Goal: Transaction & Acquisition: Purchase product/service

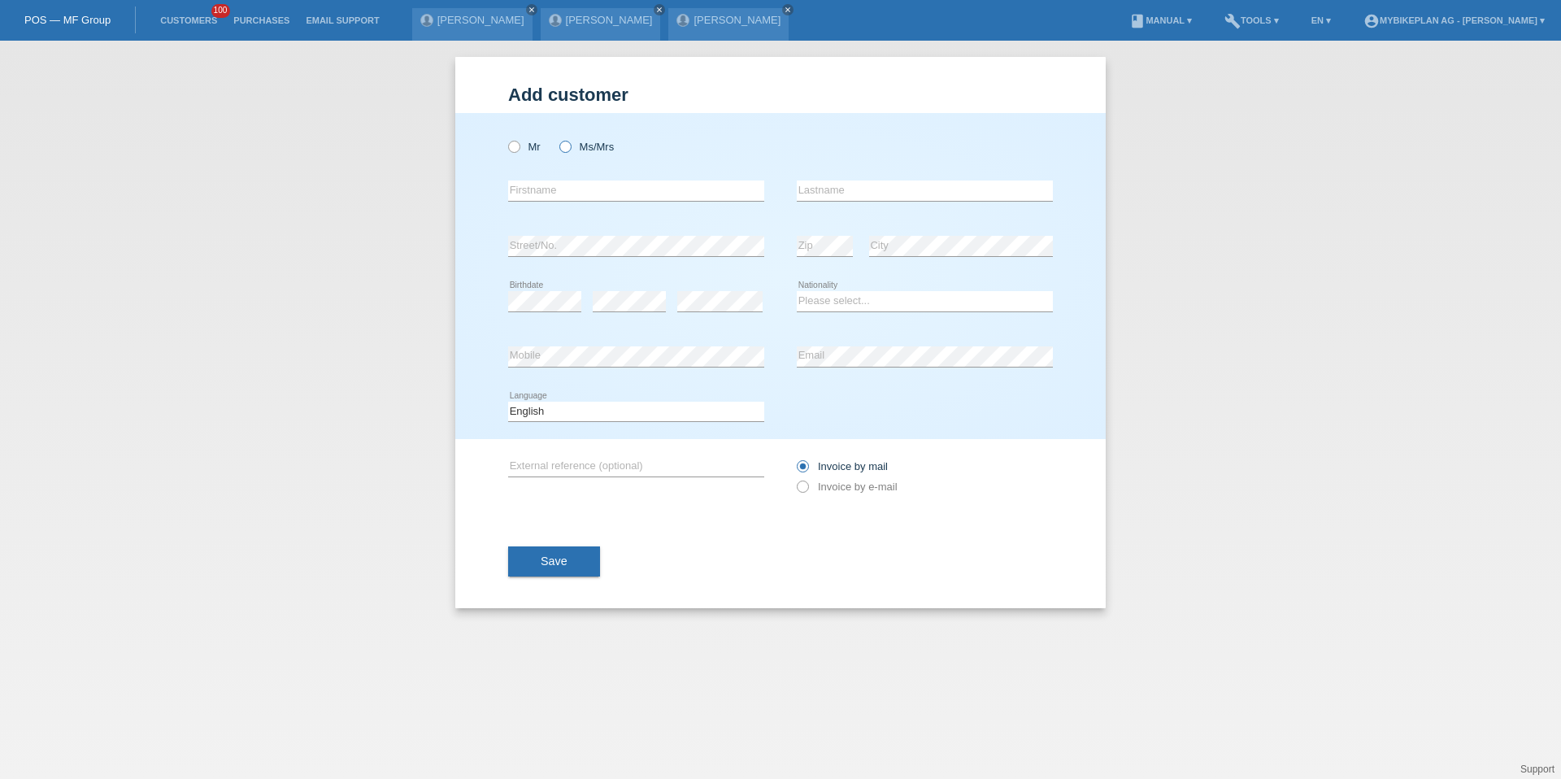
click at [585, 150] on label "Ms/Mrs" at bounding box center [586, 147] width 54 height 12
click at [570, 150] on input "Ms/Mrs" at bounding box center [564, 146] width 11 height 11
radio input "true"
click at [535, 197] on input "text" at bounding box center [636, 190] width 256 height 20
type input "[PERSON_NAME]"
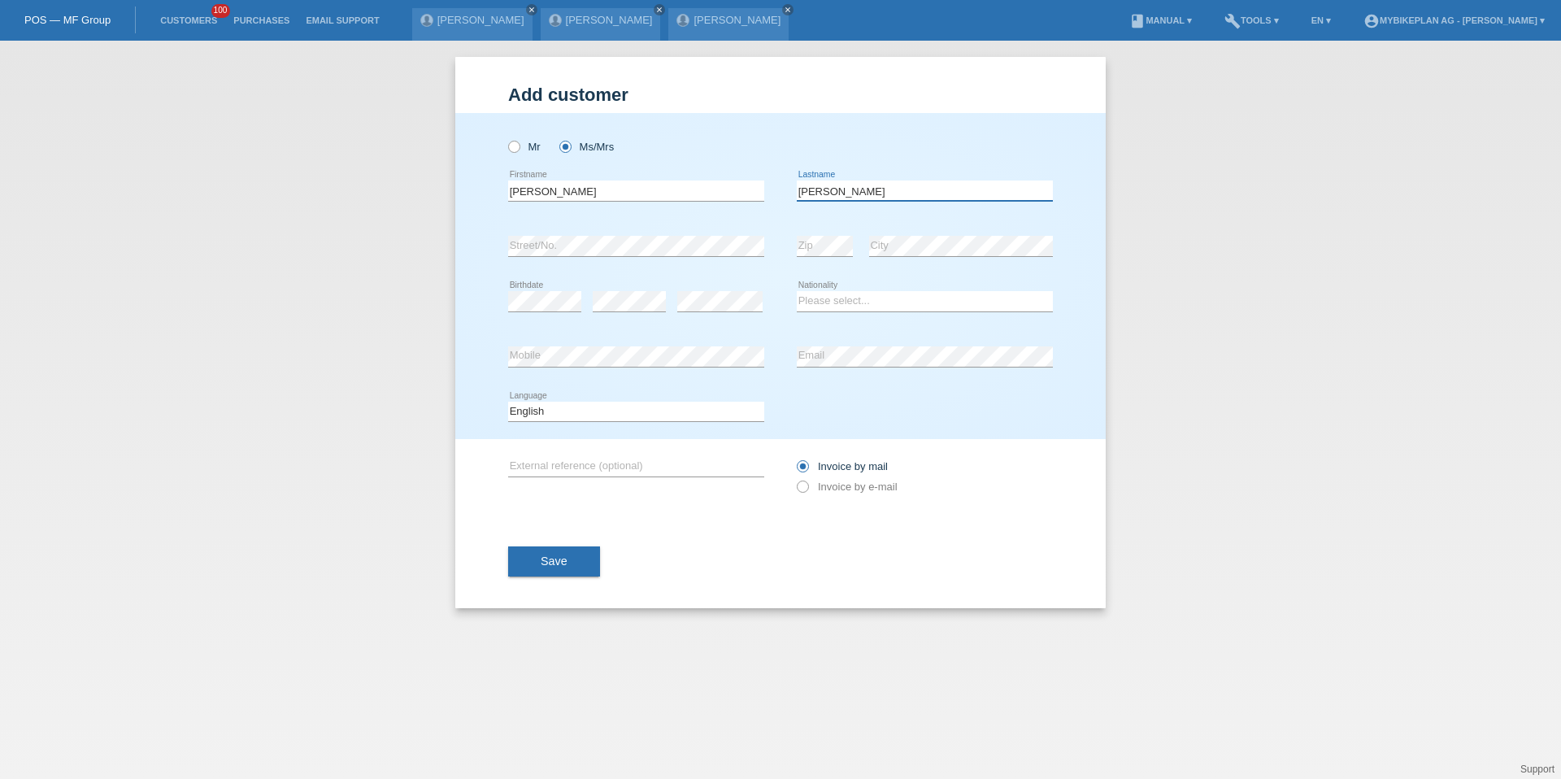
type input "[PERSON_NAME]"
select select "CH"
click at [572, 405] on select "Deutsch Français Italiano English" at bounding box center [636, 412] width 256 height 20
select select "de"
click at [872, 515] on div "Save" at bounding box center [780, 562] width 545 height 94
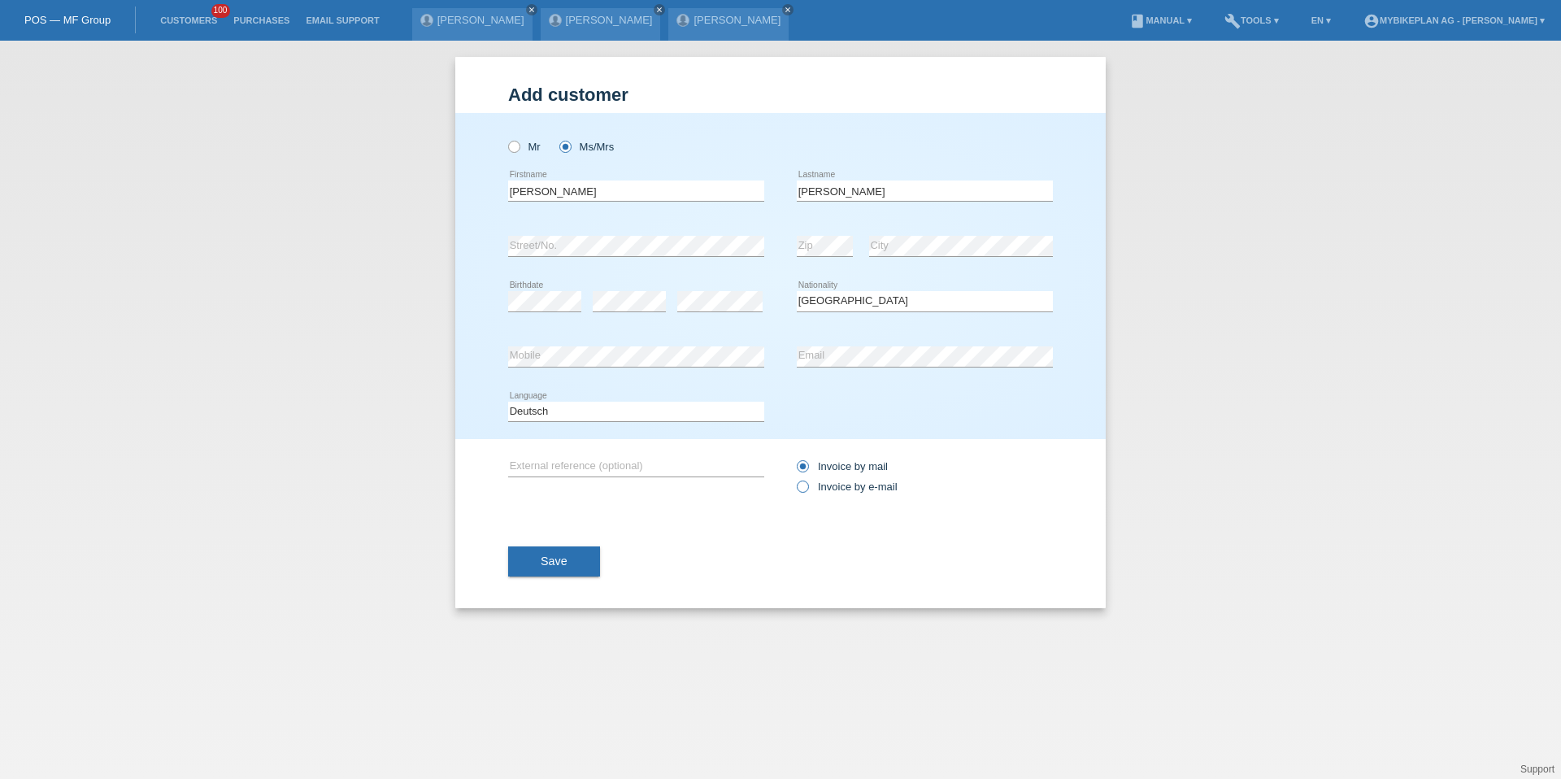
click at [872, 489] on label "Invoice by e-mail" at bounding box center [847, 486] width 101 height 12
click at [807, 489] on input "Invoice by e-mail" at bounding box center [802, 490] width 11 height 20
radio input "true"
click at [504, 560] on div "Add customer Add customer Add customer Mr Ms/Mrs Marlen Anna Zip" at bounding box center [780, 332] width 650 height 551
click at [506, 560] on div "Add customer Add customer Add customer Mr Ms/Mrs Marlen Anna Zip" at bounding box center [780, 332] width 650 height 551
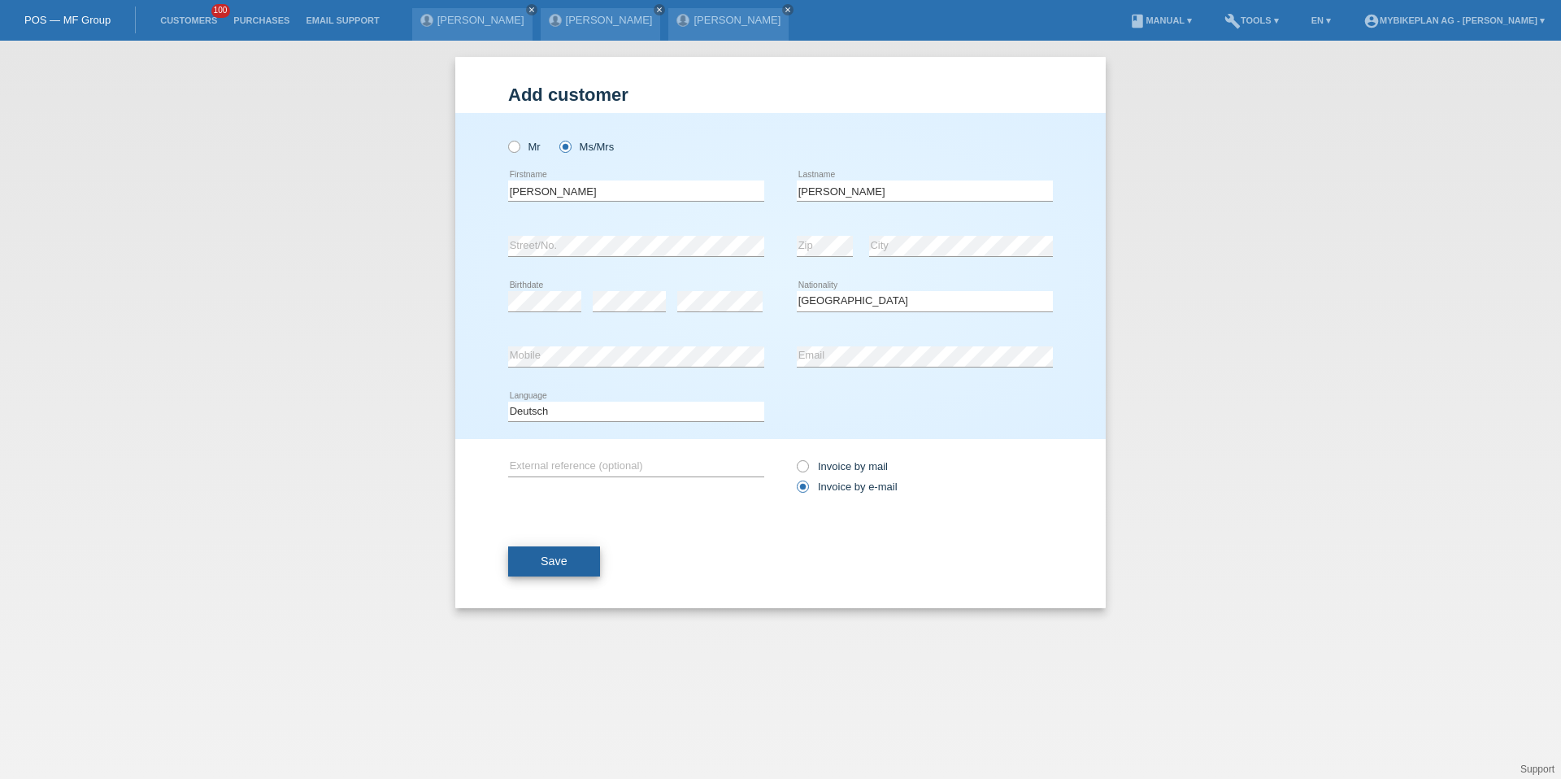
click at [537, 560] on button "Save" at bounding box center [554, 561] width 92 height 31
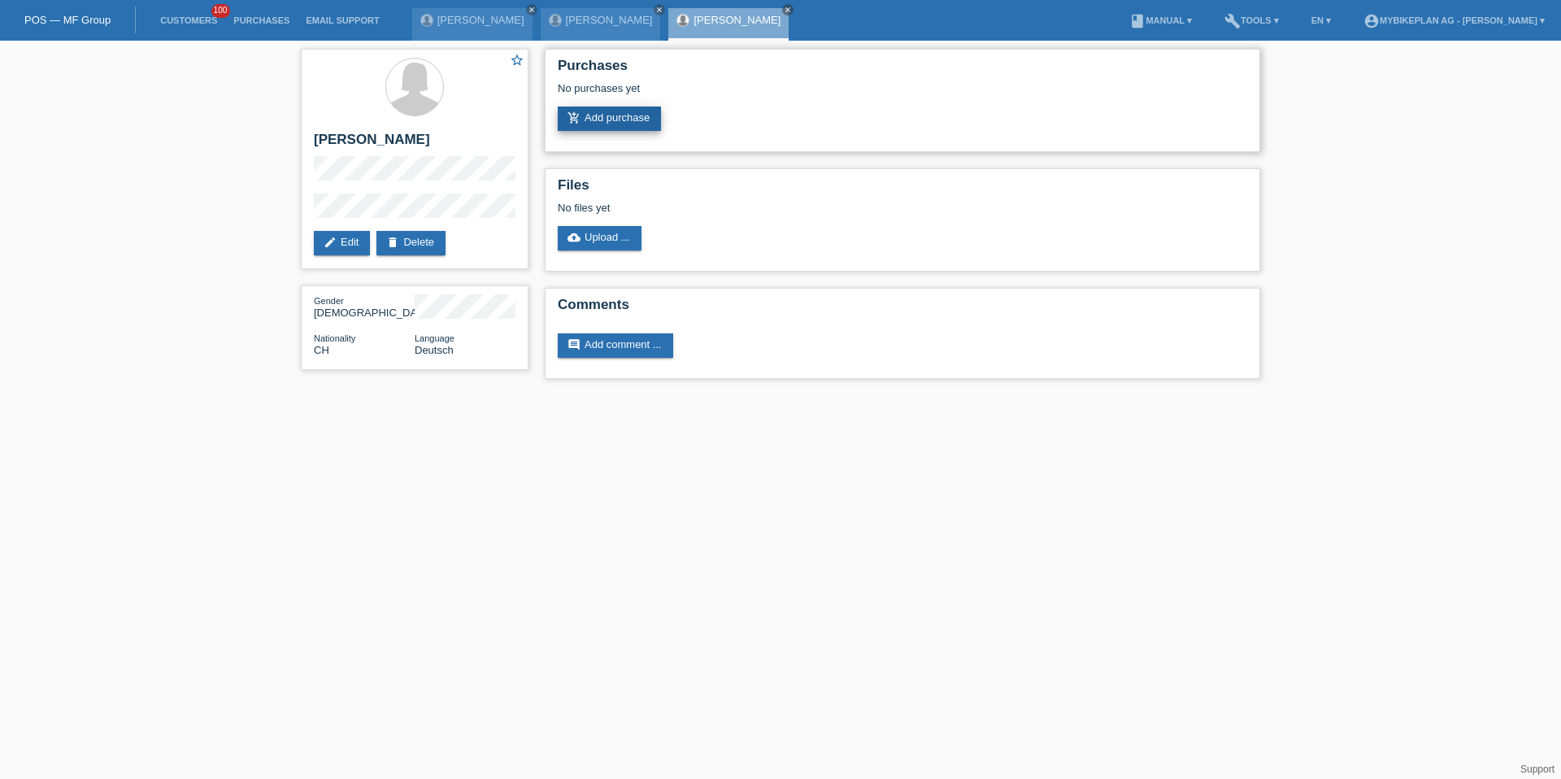
click at [598, 110] on link "add_shopping_cart Add purchase" at bounding box center [609, 119] width 103 height 24
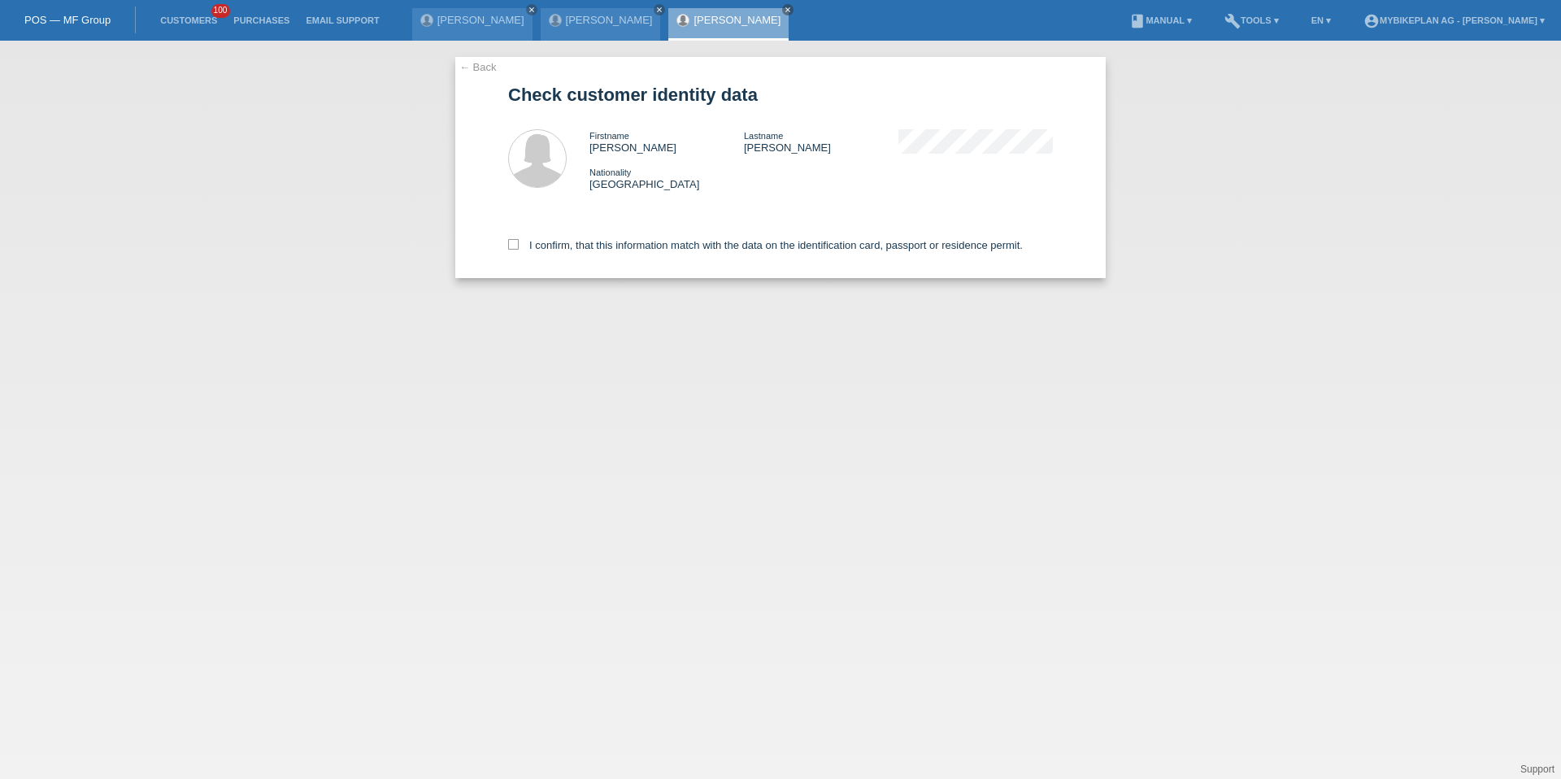
click at [894, 255] on div "I confirm, that this information match with the data on the identification card…" at bounding box center [780, 243] width 545 height 72
click at [895, 252] on div "I confirm, that this information match with the data on the identification card…" at bounding box center [780, 243] width 545 height 72
click at [900, 246] on label "I confirm, that this information match with the data on the identification card…" at bounding box center [765, 245] width 515 height 12
click at [519, 246] on input "I confirm, that this information match with the data on the identification card…" at bounding box center [513, 244] width 11 height 11
checkbox input "true"
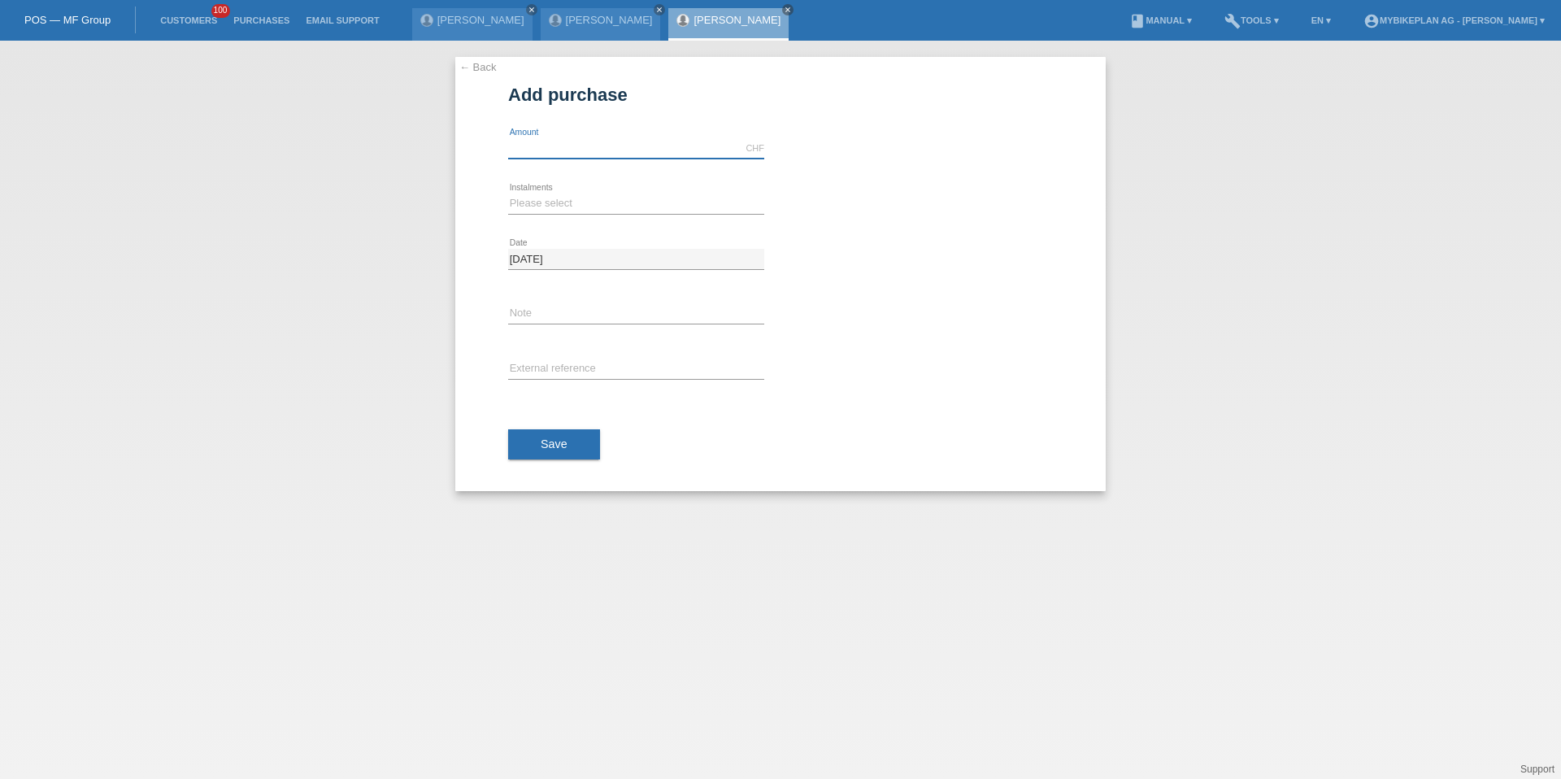
click at [576, 154] on input "text" at bounding box center [636, 148] width 256 height 20
click at [573, 141] on input "text" at bounding box center [636, 148] width 256 height 20
type input "6999.00"
click at [525, 202] on select "Please select 6 instalments 12 instalments 18 instalments 24 instalments 36 ins…" at bounding box center [636, 203] width 256 height 20
select select "488"
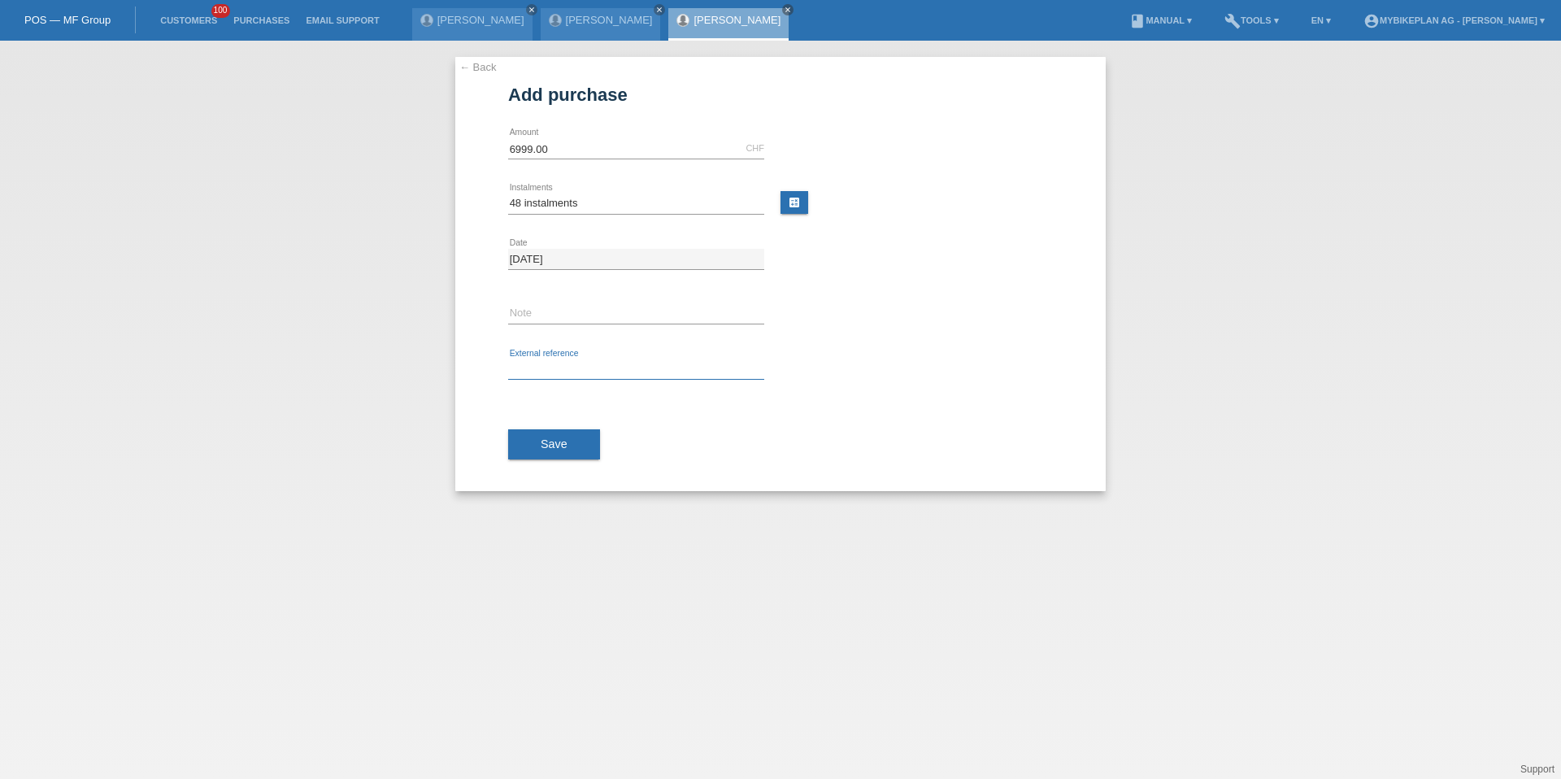
click at [550, 361] on input "text" at bounding box center [636, 369] width 256 height 20
paste input "41900684905"
type input "41900684905"
click at [551, 441] on span "Save" at bounding box center [554, 443] width 27 height 13
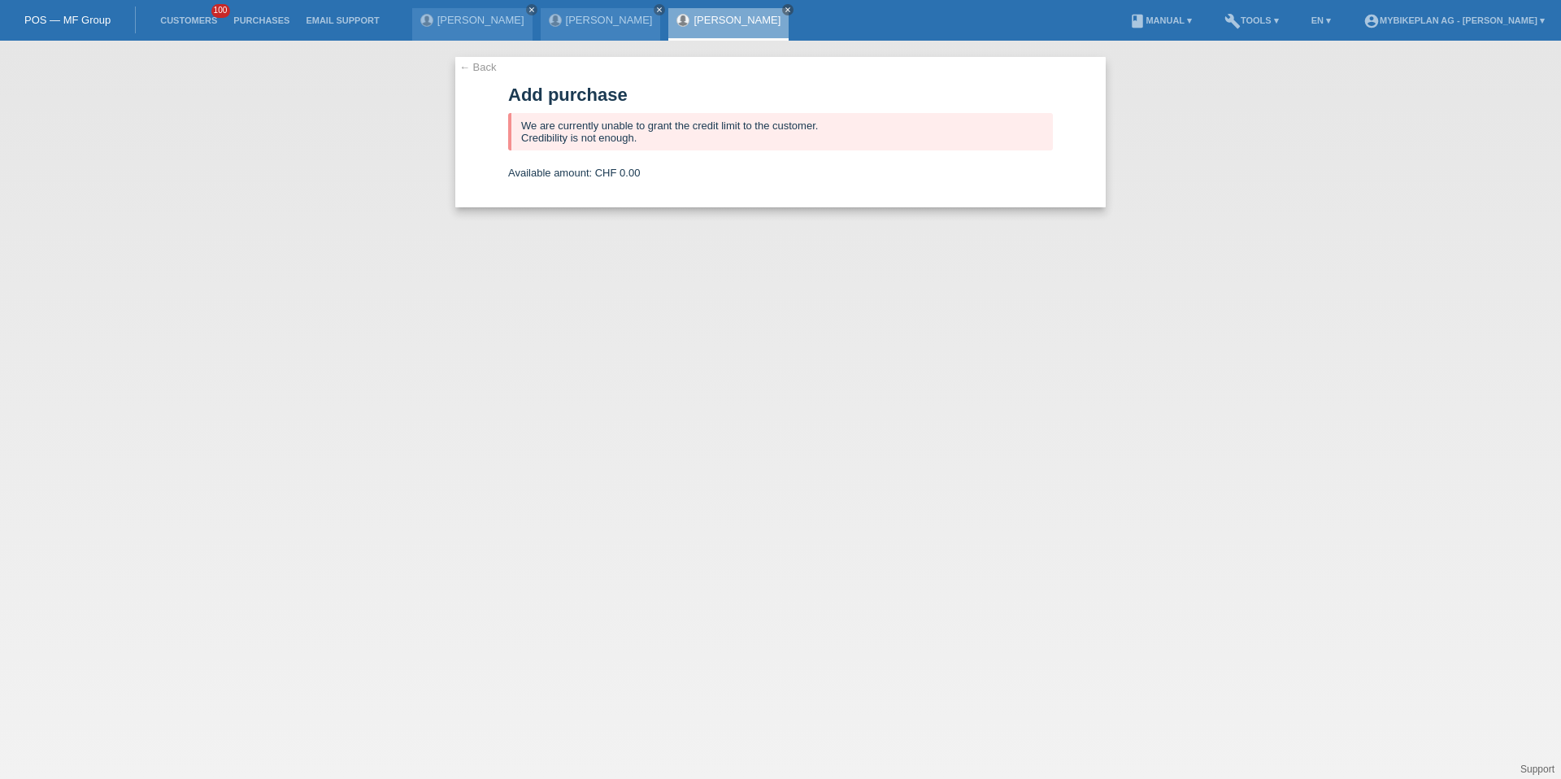
click at [187, 12] on li "Customers 100" at bounding box center [188, 20] width 73 height 41
click at [187, 21] on link "Customers" at bounding box center [188, 20] width 73 height 10
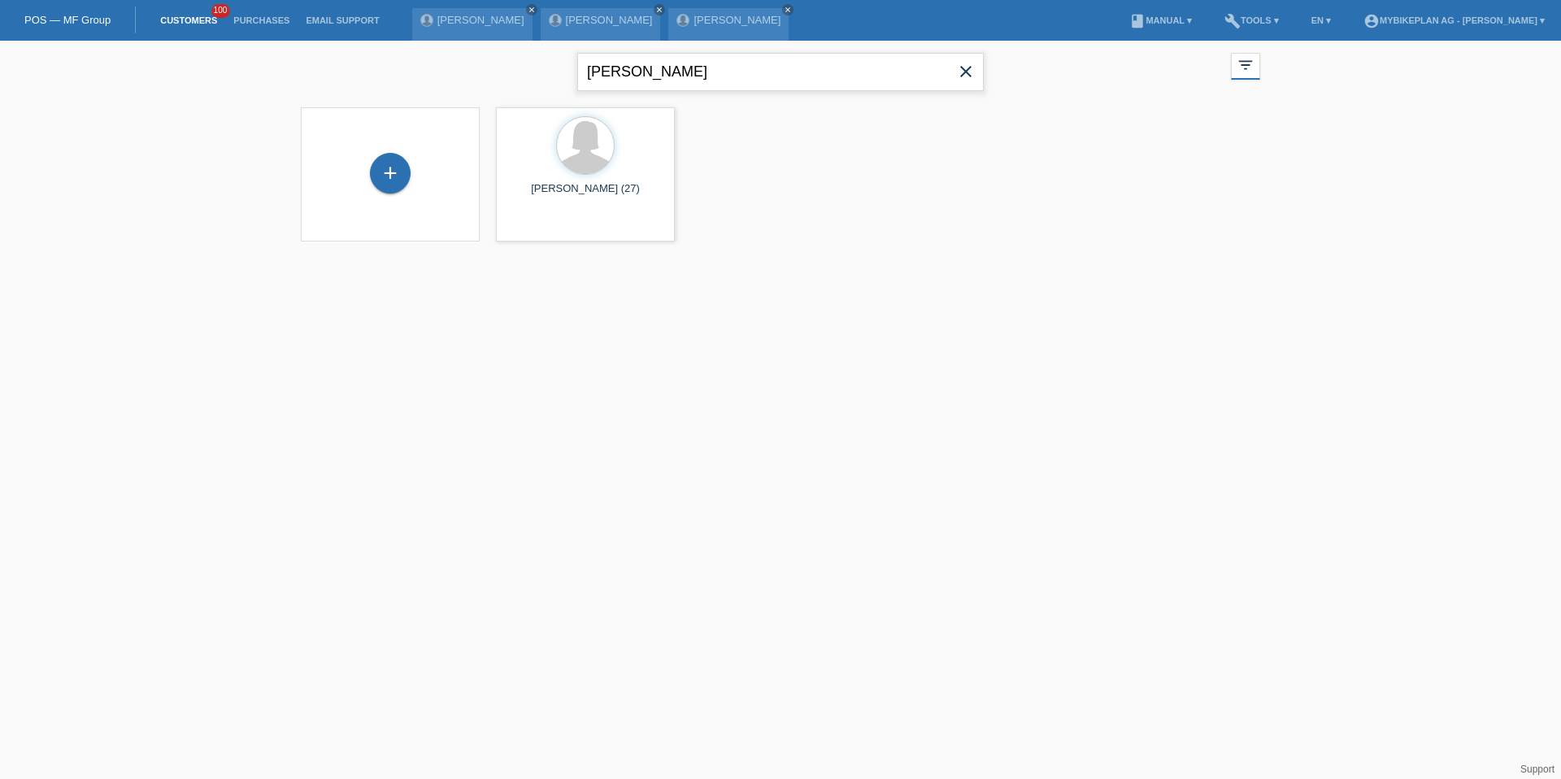
click at [647, 72] on input "[PERSON_NAME]" at bounding box center [780, 72] width 407 height 38
type input "r"
type input "arifi"
click at [399, 183] on div "+" at bounding box center [390, 173] width 41 height 41
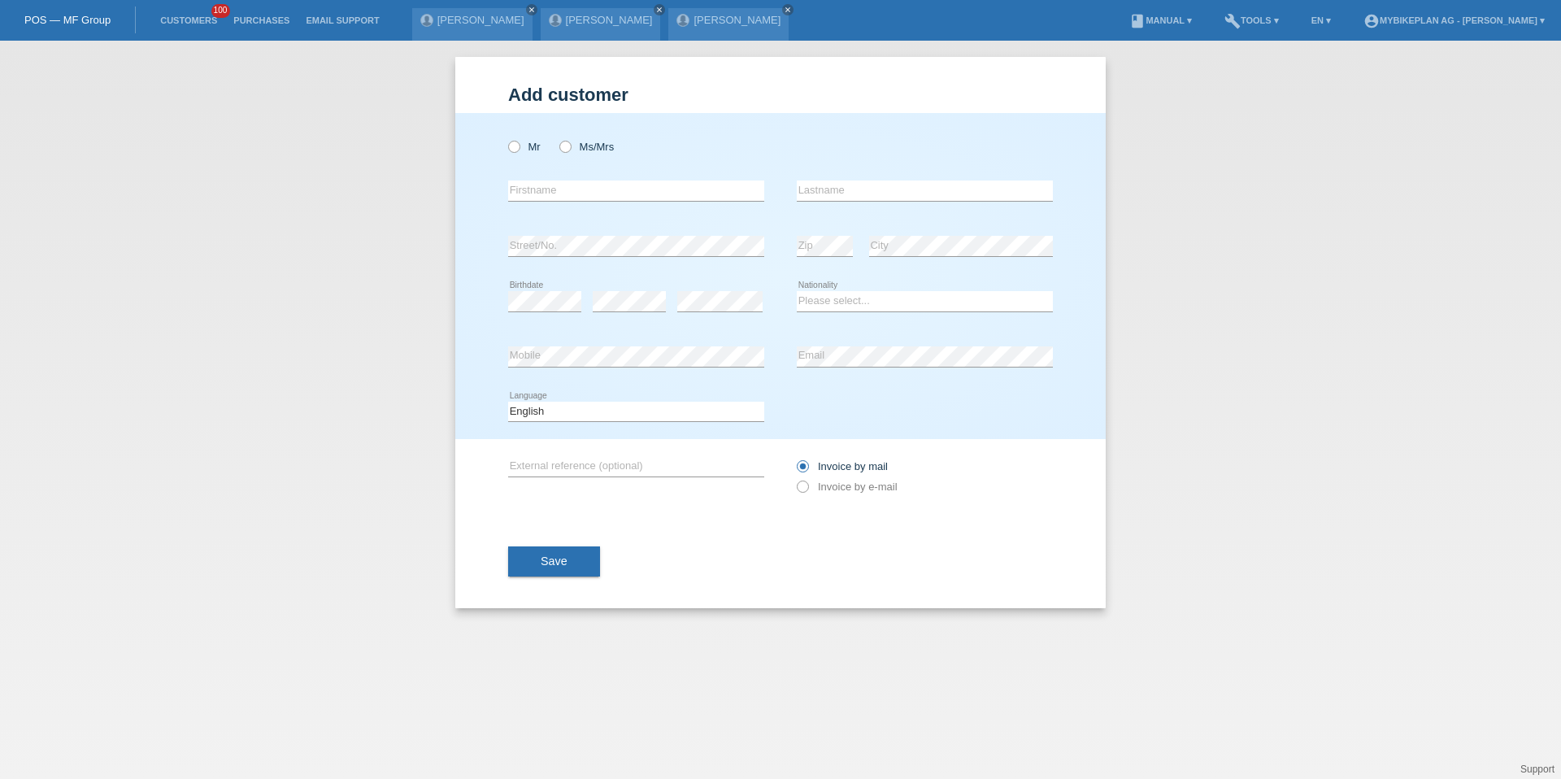
click at [491, 137] on div "Mr Ms/Mrs error Firstname Zip" at bounding box center [780, 276] width 650 height 326
click at [506, 138] on icon at bounding box center [506, 138] width 0 height 0
click at [516, 151] on input "Mr" at bounding box center [513, 146] width 11 height 11
radio input "true"
click at [524, 191] on input "text" at bounding box center [636, 190] width 256 height 20
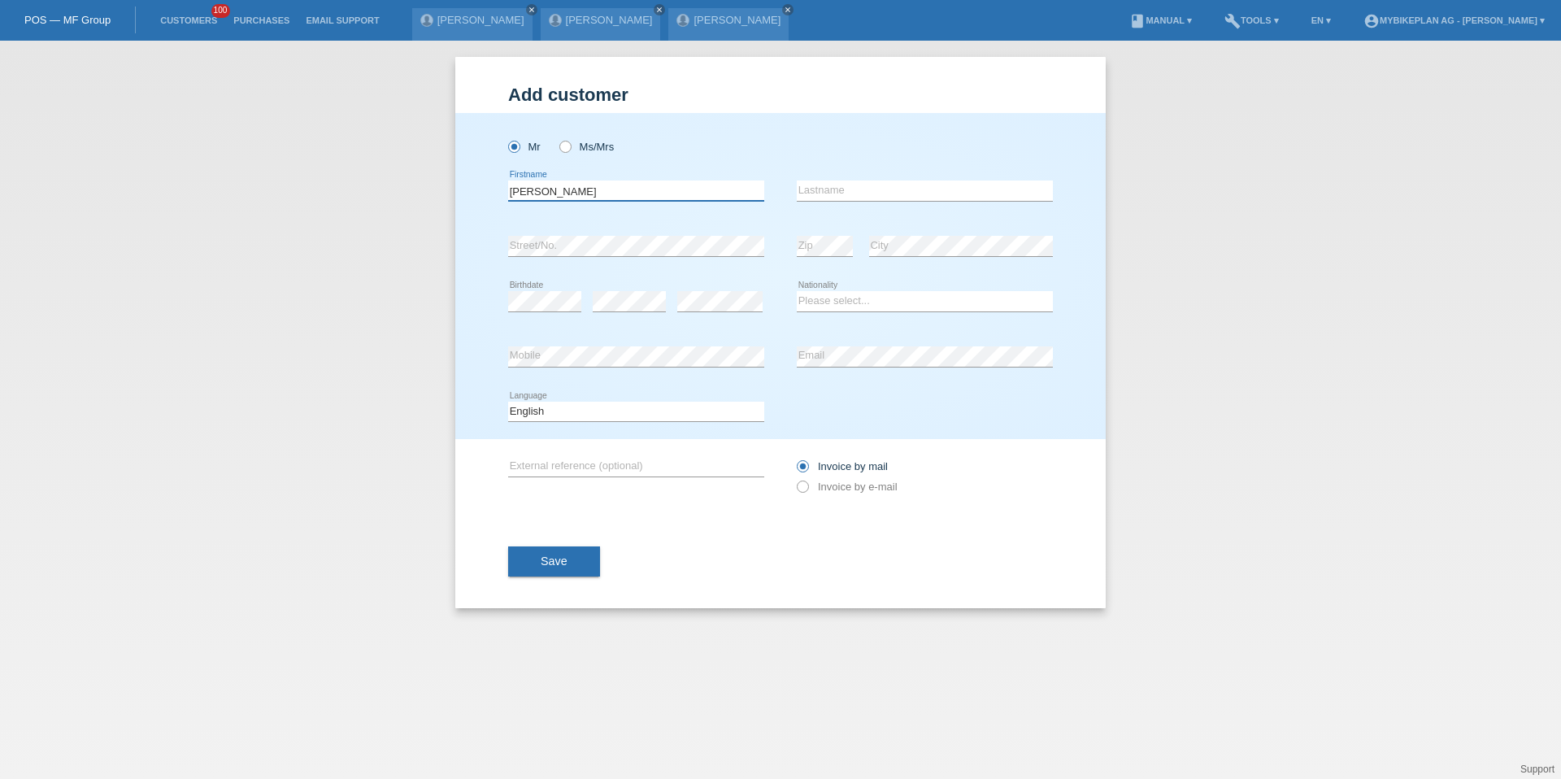
type input "Arben"
type input "Irifi"
select select "CH"
click at [628, 405] on select "Deutsch Français Italiano English" at bounding box center [636, 412] width 256 height 20
select select "de"
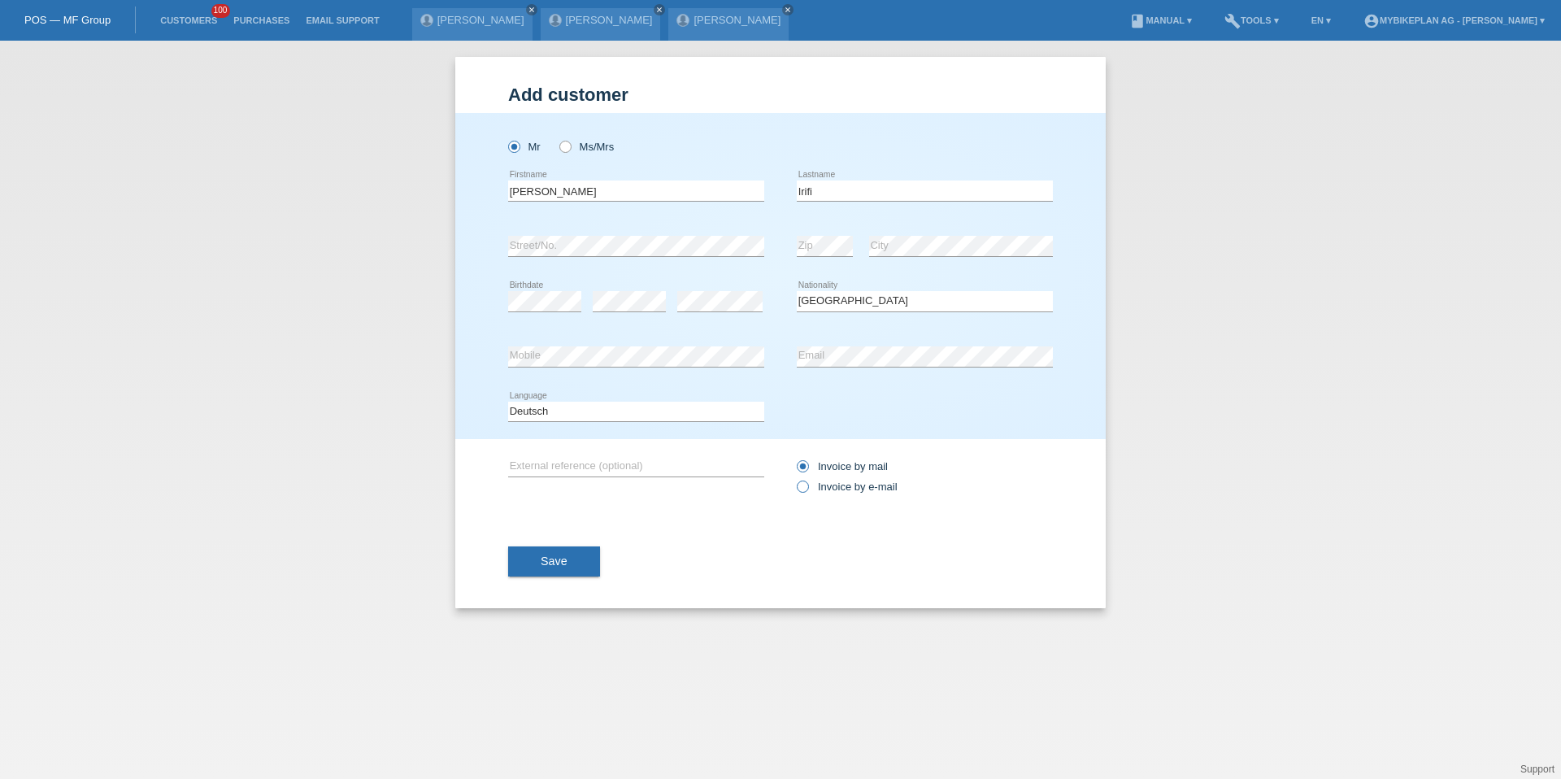
click at [845, 487] on label "Invoice by e-mail" at bounding box center [847, 486] width 101 height 12
click at [807, 487] on input "Invoice by e-mail" at bounding box center [802, 490] width 11 height 20
radio input "true"
click at [587, 553] on button "Save" at bounding box center [554, 561] width 92 height 31
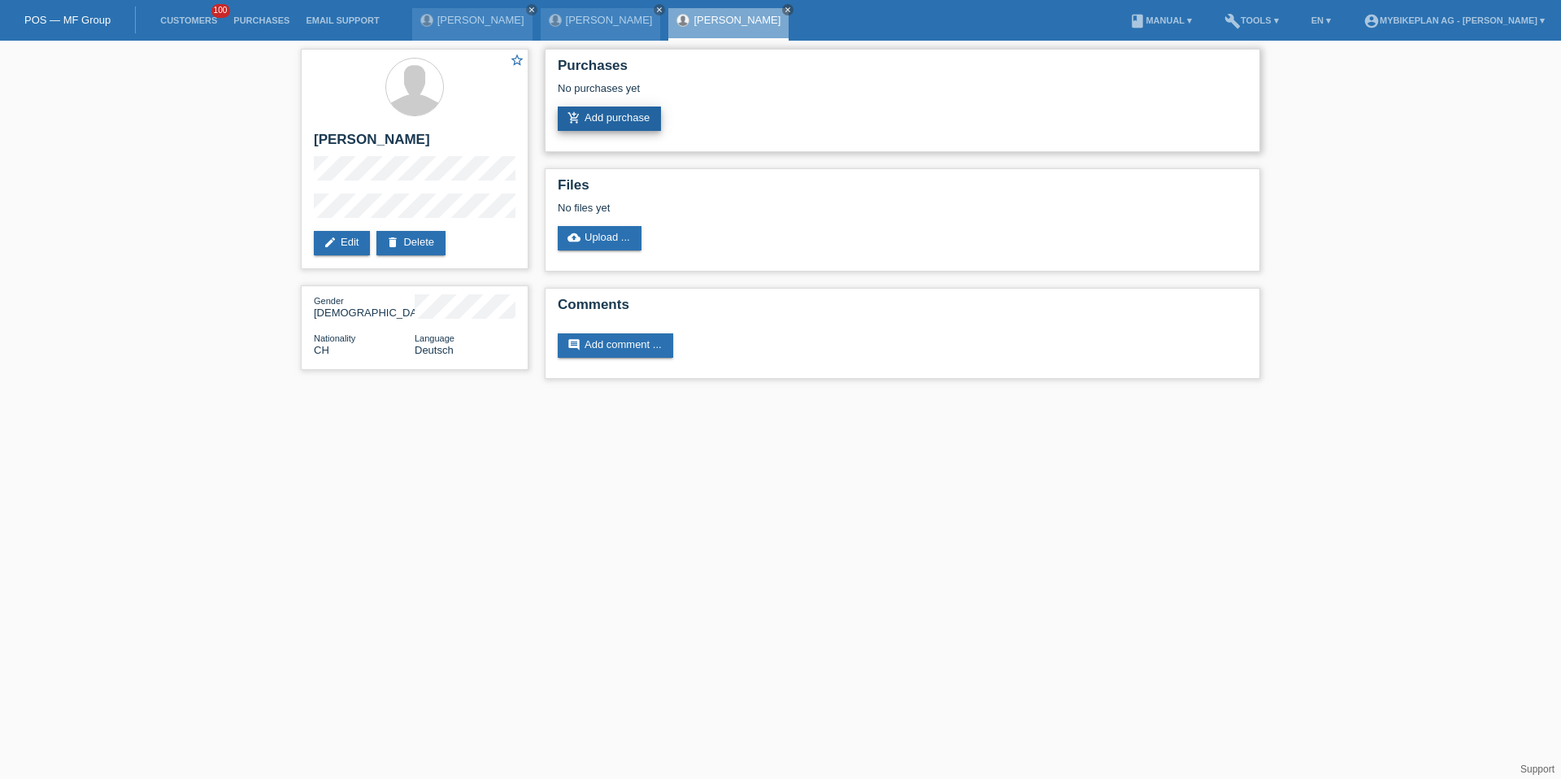
click at [645, 120] on link "add_shopping_cart Add purchase" at bounding box center [609, 119] width 103 height 24
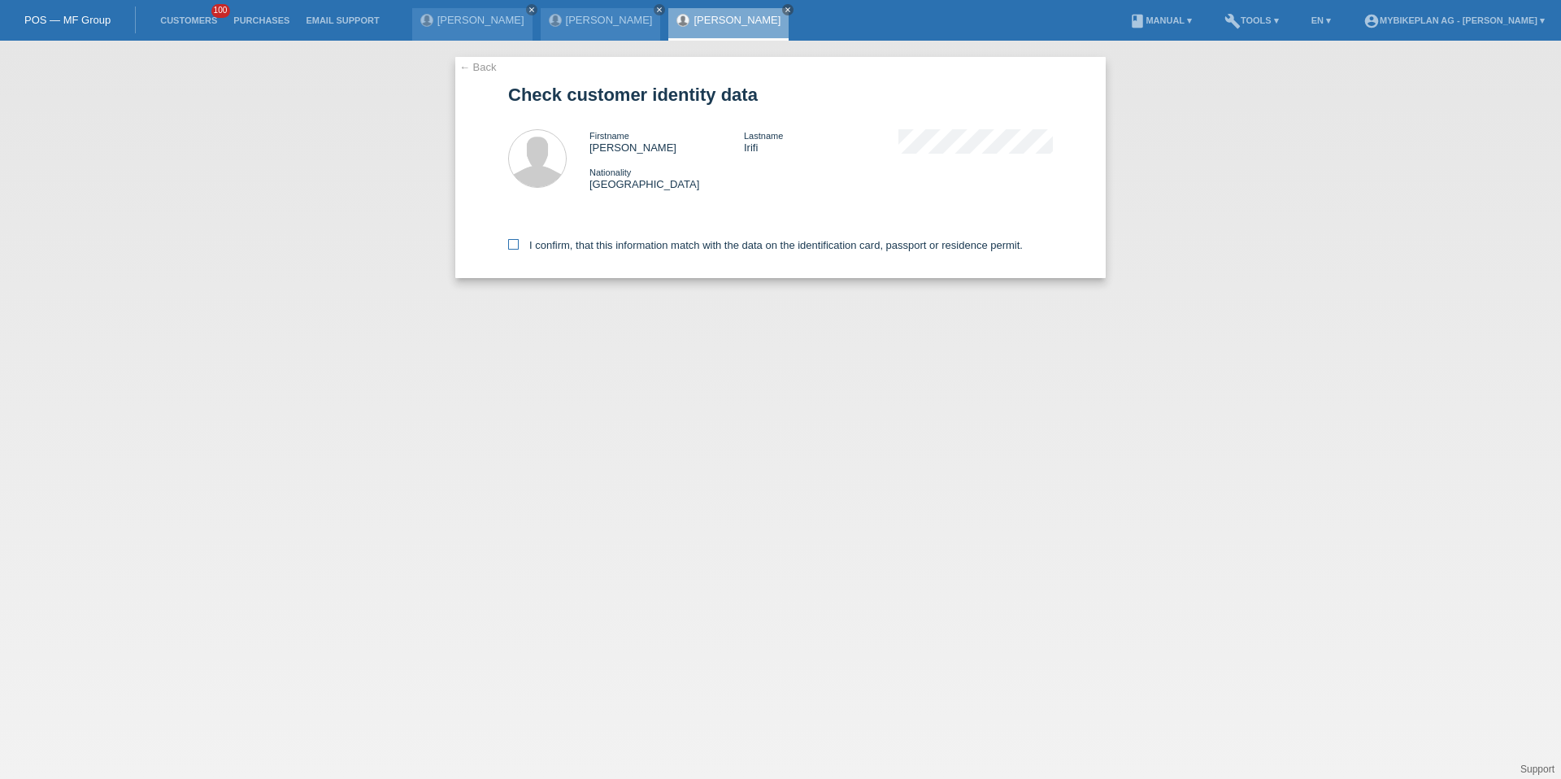
click at [603, 248] on label "I confirm, that this information match with the data on the identification card…" at bounding box center [765, 245] width 515 height 12
click at [519, 248] on input "I confirm, that this information match with the data on the identification card…" at bounding box center [513, 244] width 11 height 11
checkbox input "true"
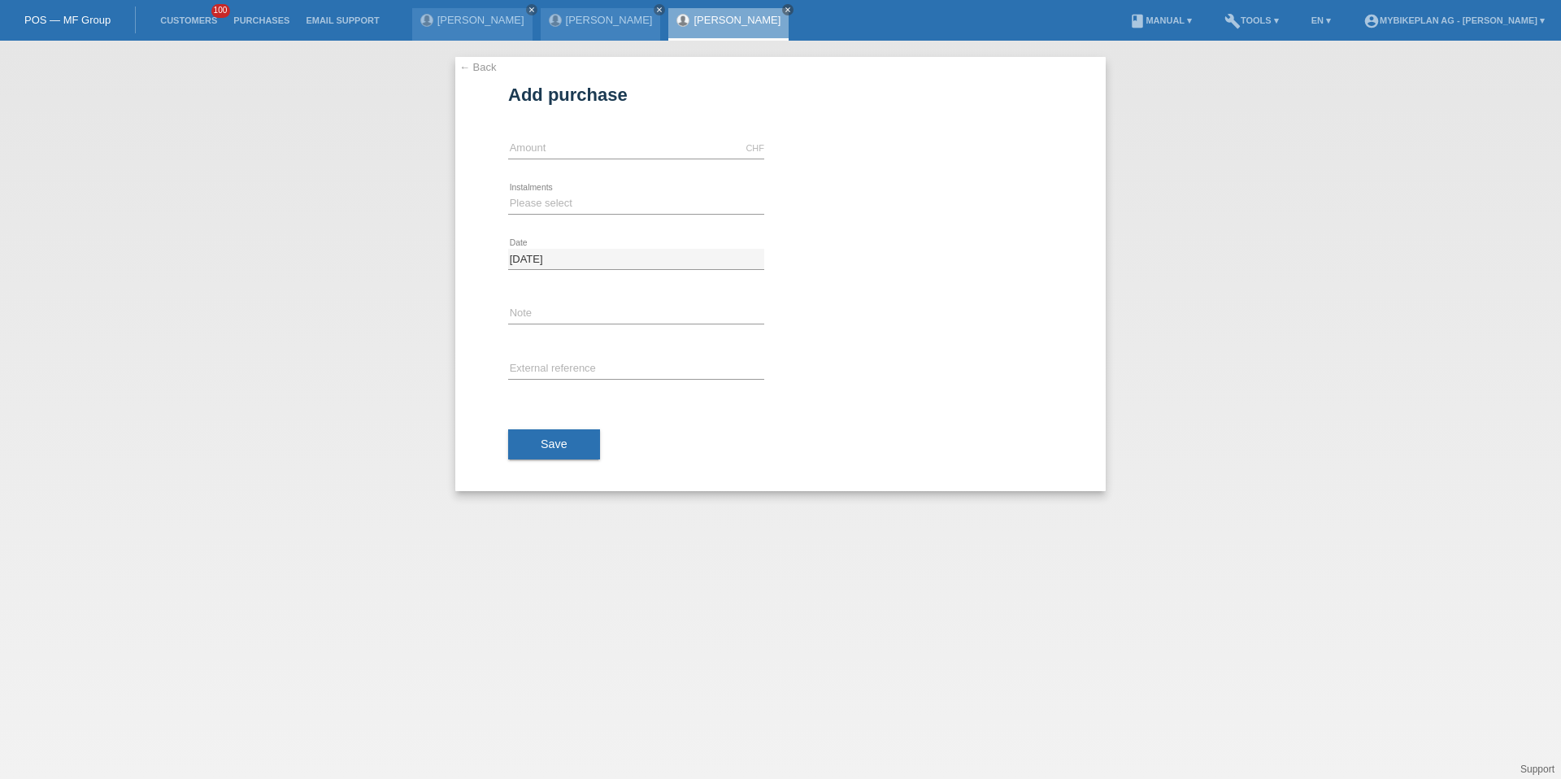
click at [585, 159] on icon at bounding box center [636, 159] width 256 height 1
click at [585, 155] on input "text" at bounding box center [636, 148] width 256 height 20
type input "3199.00"
click at [532, 211] on select "Please select 6 instalments 12 instalments 18 instalments 24 instalments 36 ins…" at bounding box center [636, 203] width 256 height 20
select select "488"
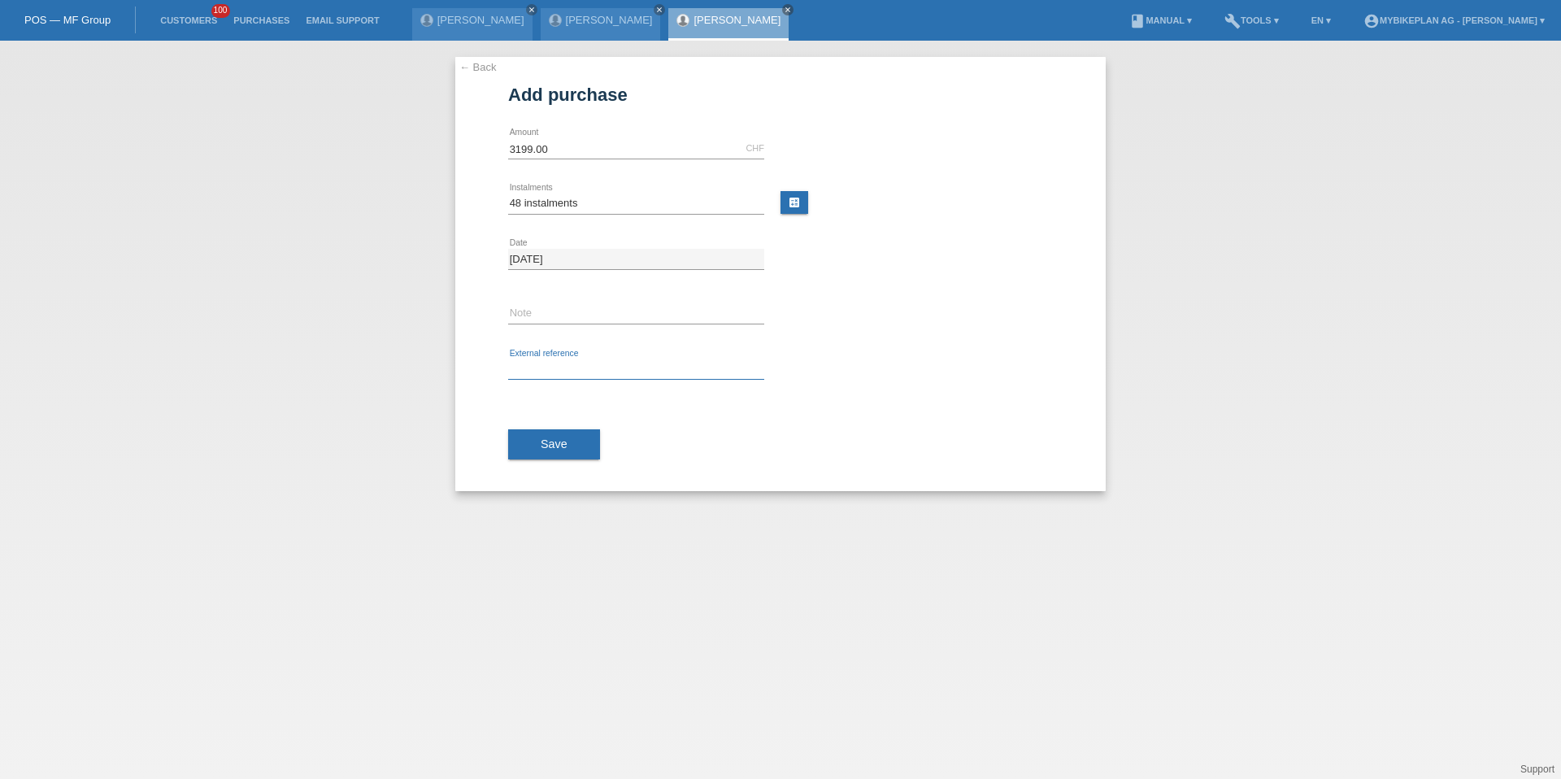
click at [554, 360] on input "text" at bounding box center [636, 369] width 256 height 20
paste input "41911901599"
type input "41911901599"
click at [547, 448] on span "Save" at bounding box center [554, 443] width 27 height 13
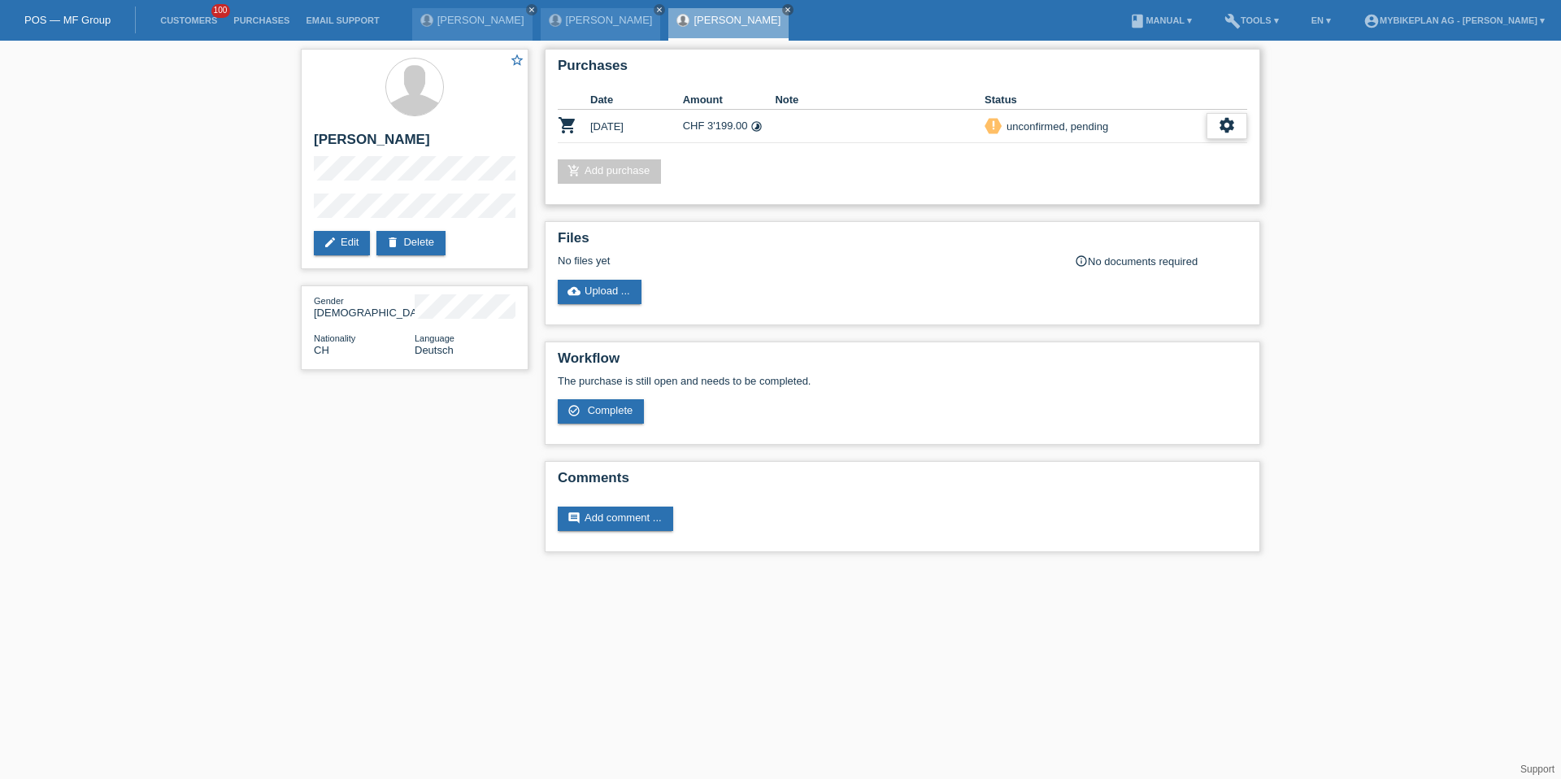
click at [1230, 135] on div "settings" at bounding box center [1227, 126] width 41 height 26
click at [1198, 154] on div "fullscreen Show" at bounding box center [1121, 153] width 246 height 24
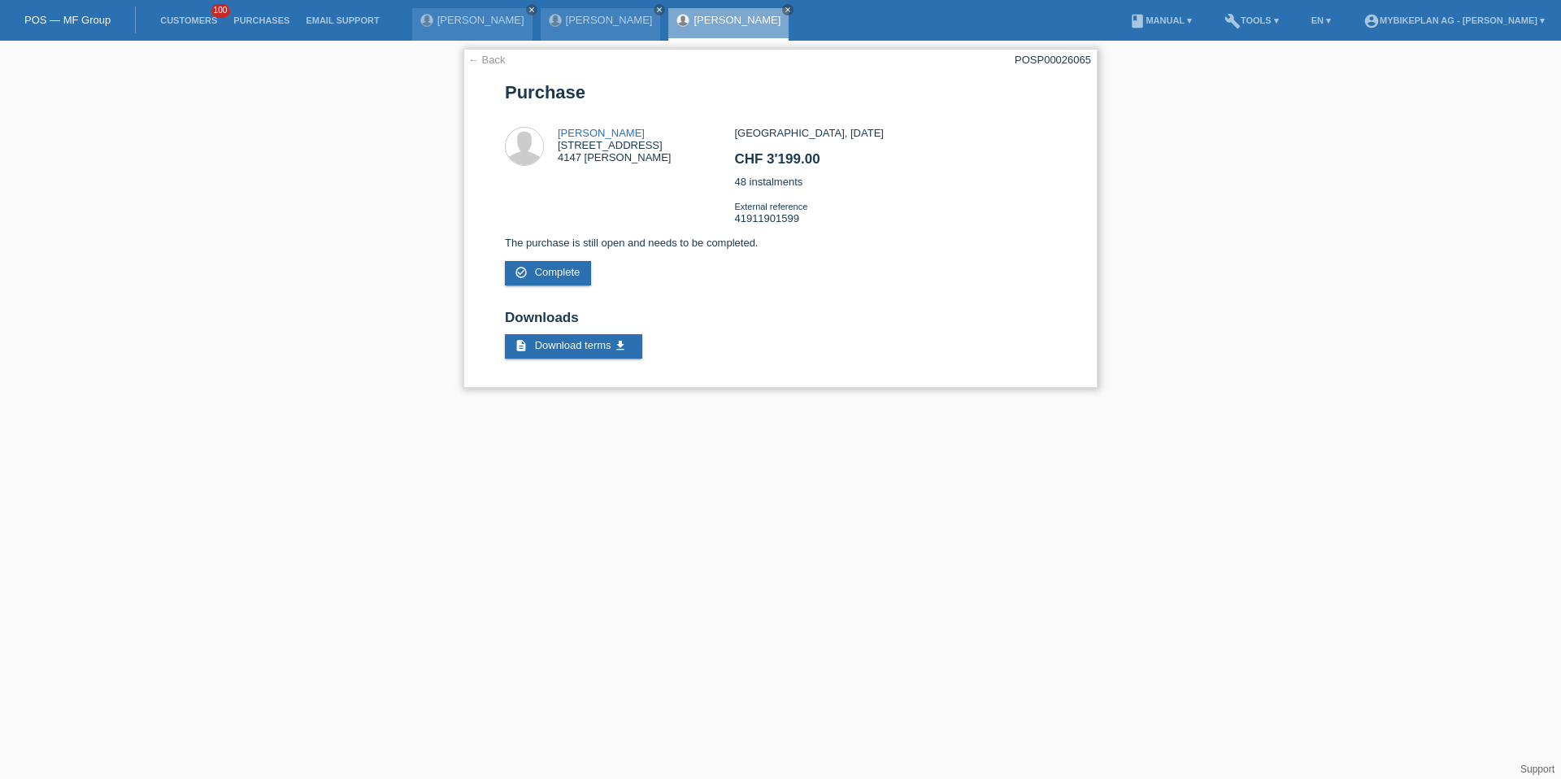
click at [1081, 59] on div "POSP00026065" at bounding box center [1053, 60] width 76 height 12
copy div "POSP00026065"
click link "Customers"
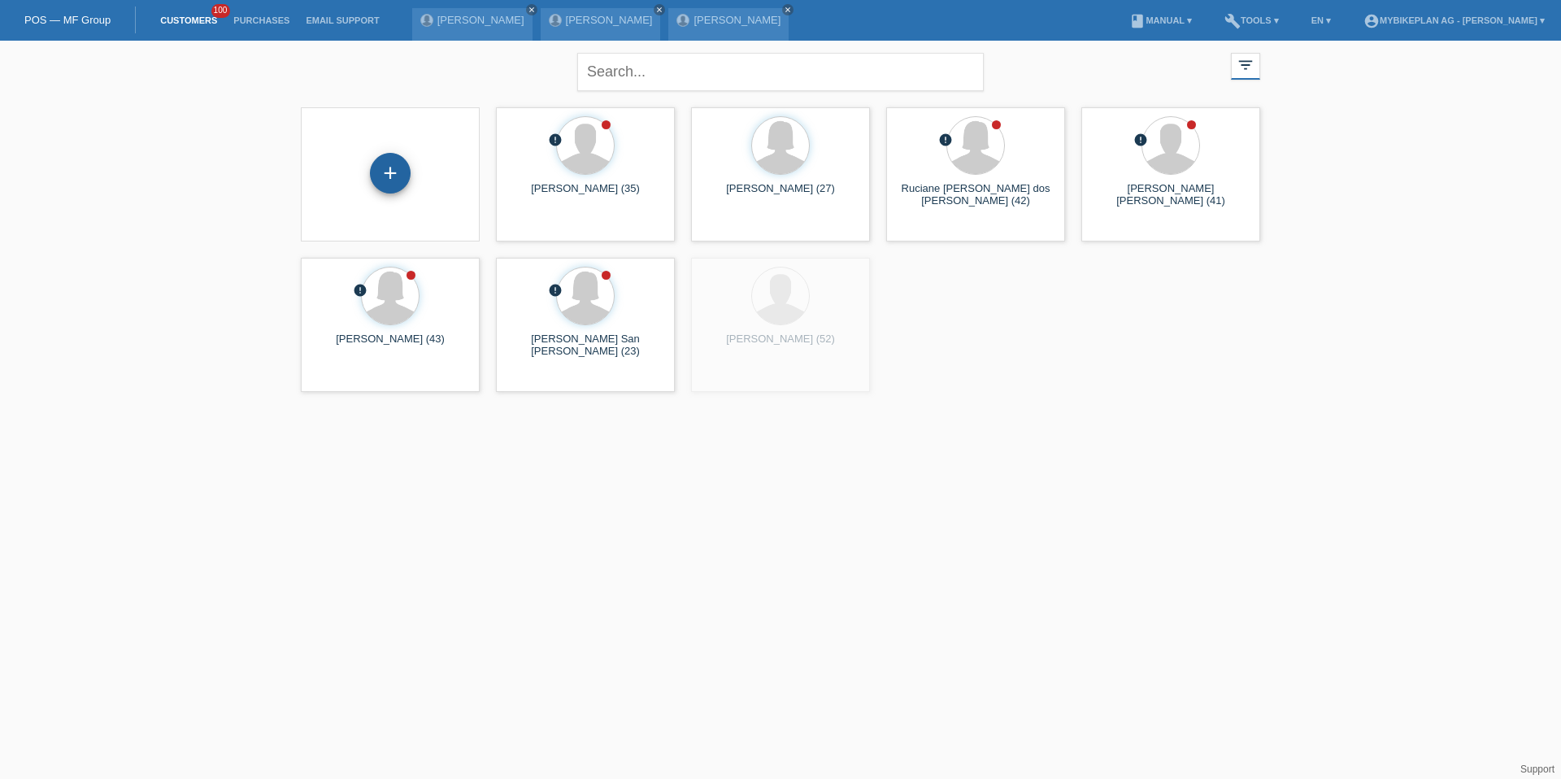
click at [393, 170] on div "+" at bounding box center [390, 173] width 41 height 41
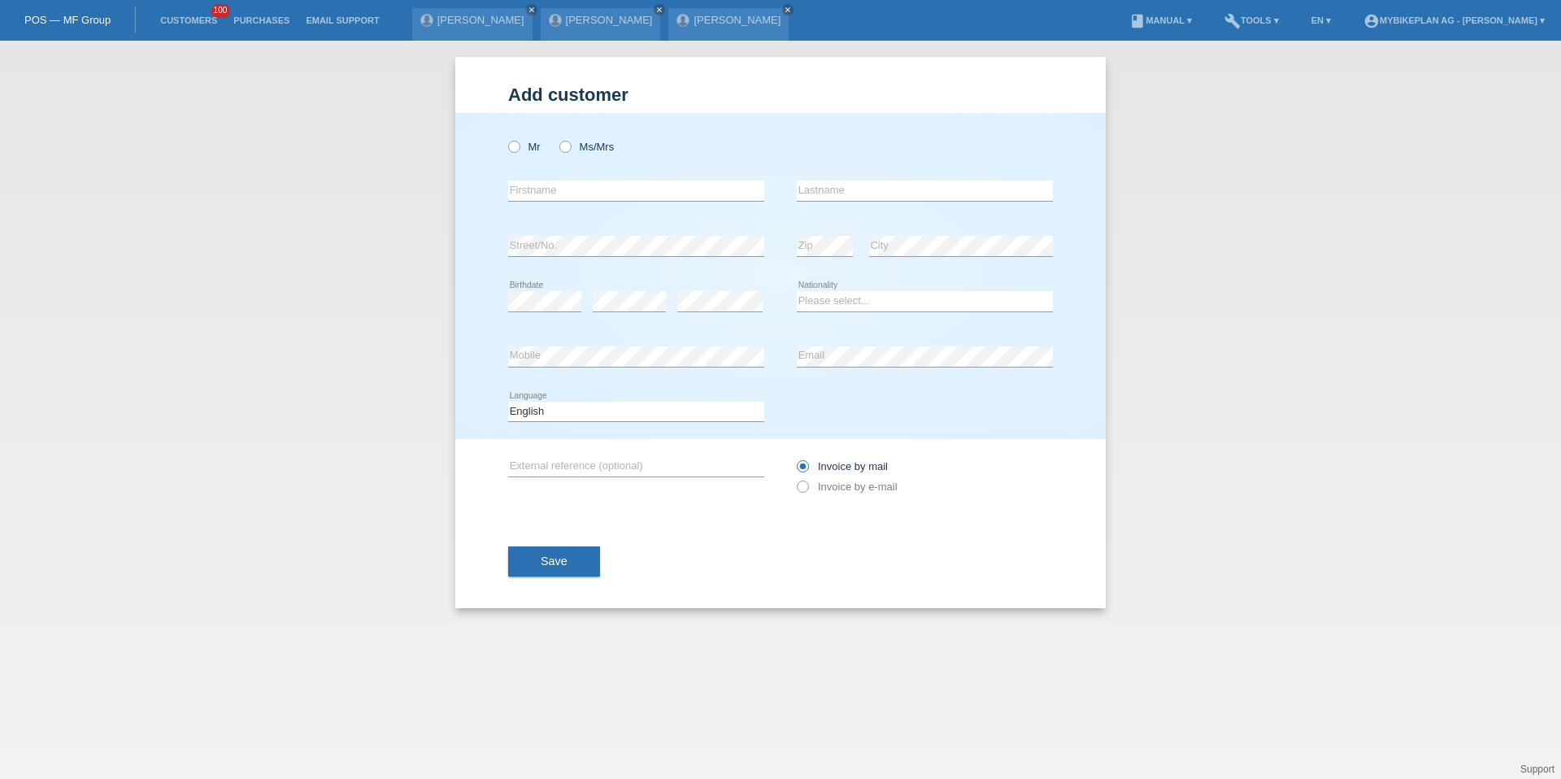
click at [506, 149] on div "Mr Ms/Mrs error Firstname Zip" at bounding box center [780, 276] width 650 height 326
click at [526, 149] on label "Mr" at bounding box center [524, 147] width 33 height 12
click at [519, 149] on input "Mr" at bounding box center [513, 146] width 11 height 11
radio input "true"
click at [557, 138] on icon at bounding box center [557, 138] width 0 height 0
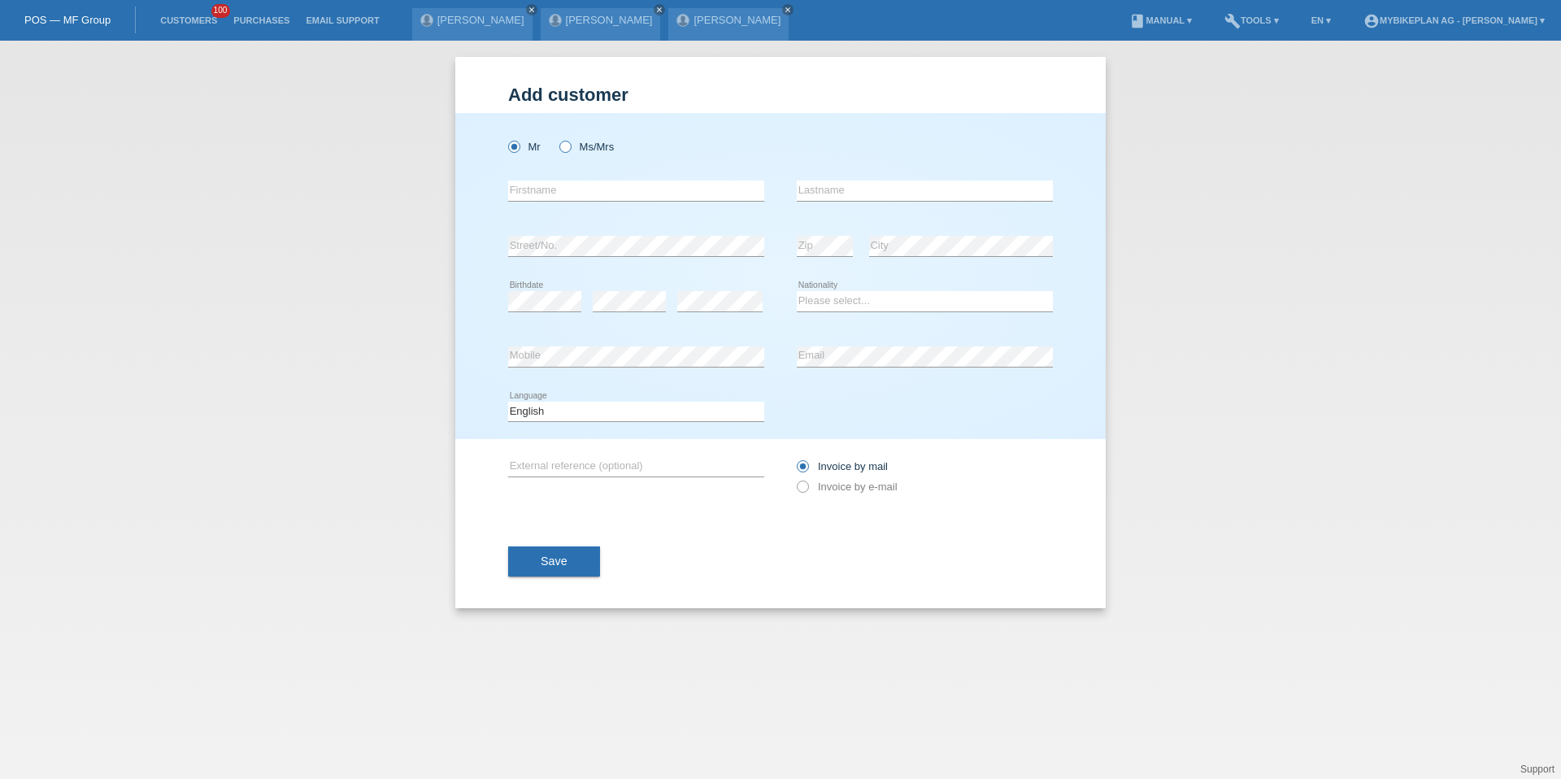
click at [569, 146] on input "Ms/Mrs" at bounding box center [564, 146] width 11 height 11
radio input "true"
click at [569, 202] on div "error Firstname" at bounding box center [636, 190] width 256 height 55
click at [576, 185] on input "text" at bounding box center [636, 190] width 256 height 20
type input "[PERSON_NAME]"
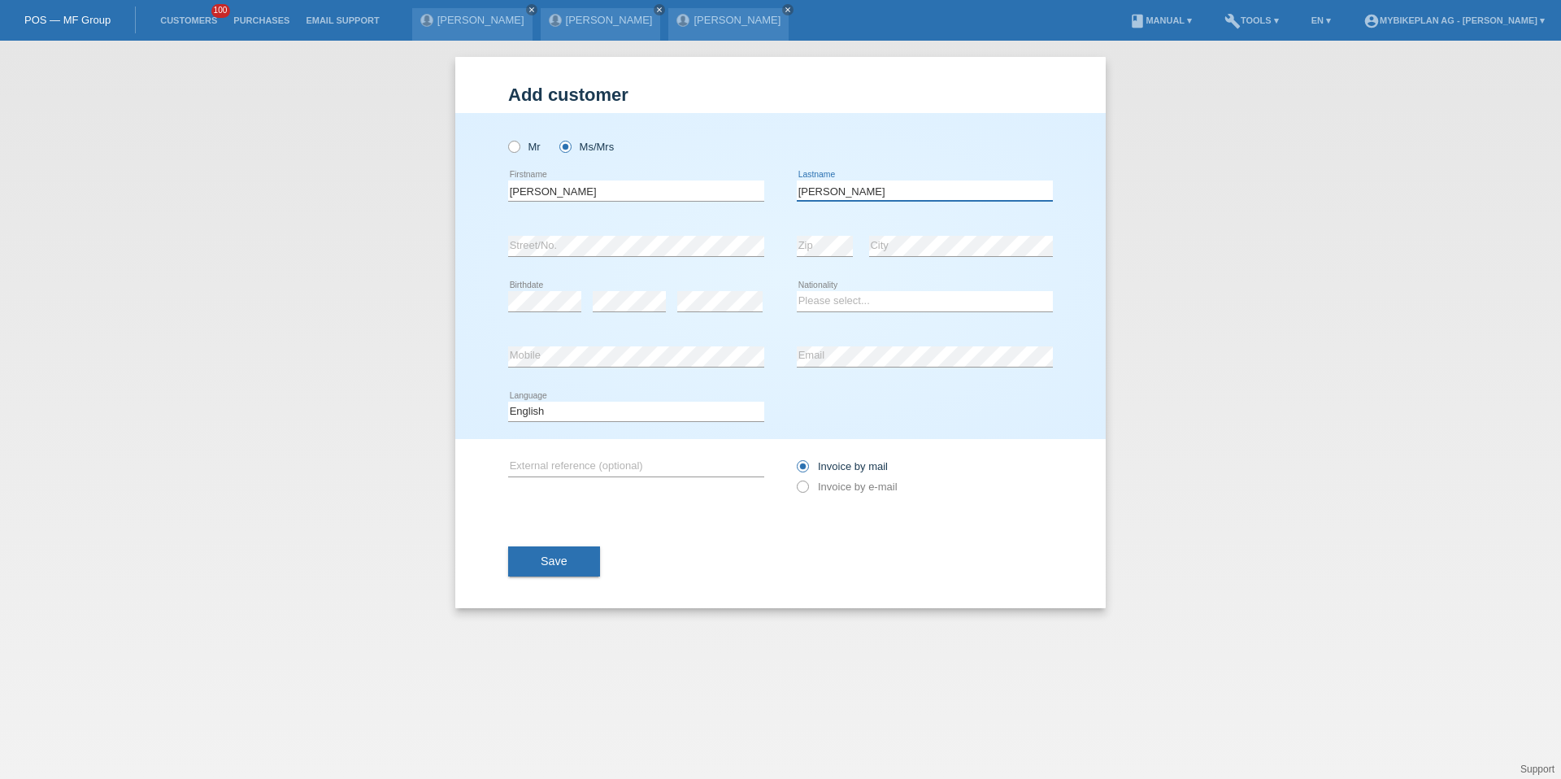
type input "[PERSON_NAME]"
select select "CH"
click at [541, 418] on select "Deutsch Français Italiano English" at bounding box center [636, 412] width 256 height 20
select select "de"
click at [841, 492] on label "Invoice by e-mail" at bounding box center [847, 486] width 101 height 12
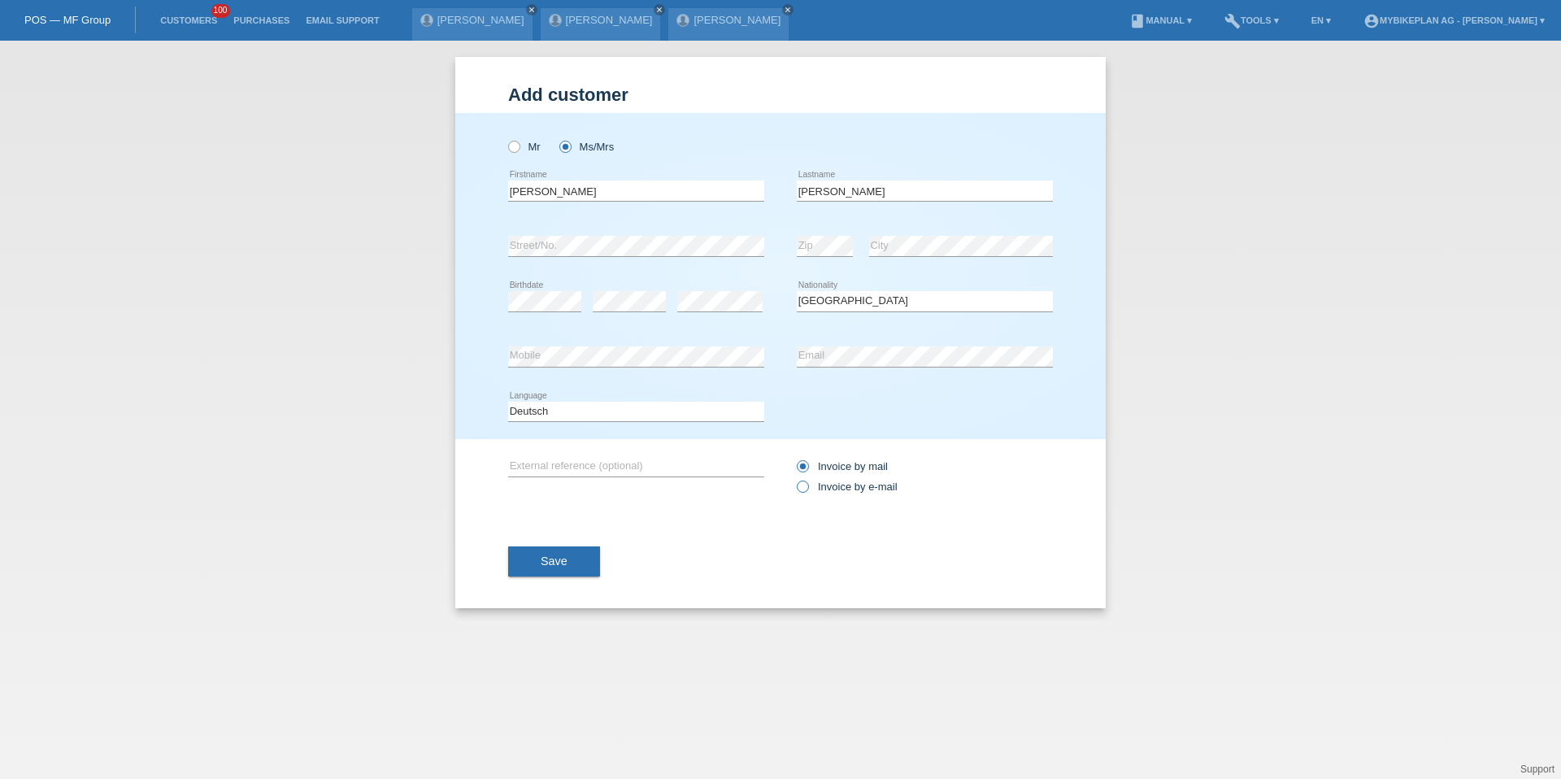
click at [807, 492] on input "Invoice by e-mail" at bounding box center [802, 490] width 11 height 20
radio input "true"
click at [554, 574] on button "Save" at bounding box center [554, 561] width 92 height 31
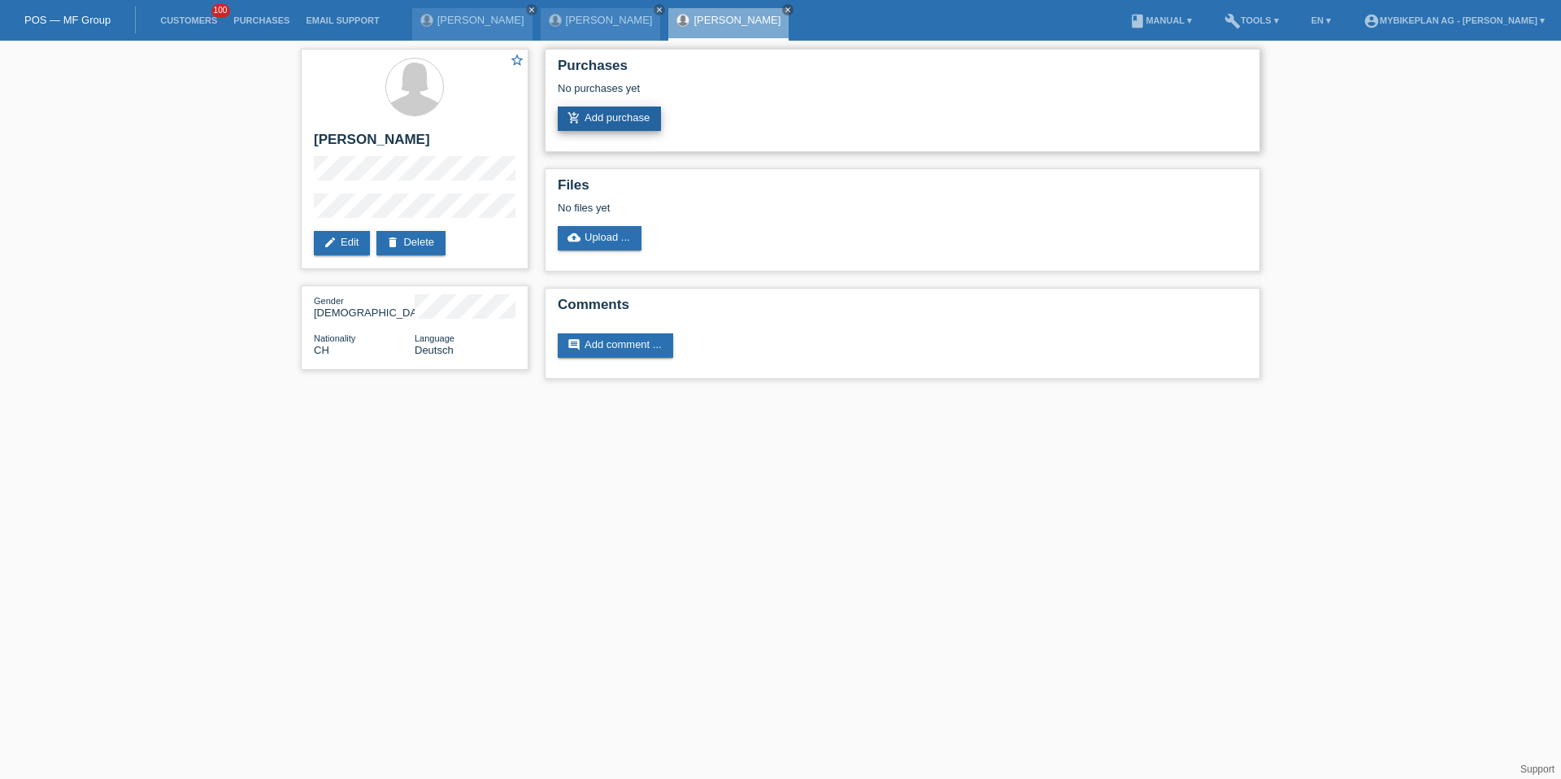
click at [604, 124] on link "add_shopping_cart Add purchase" at bounding box center [609, 119] width 103 height 24
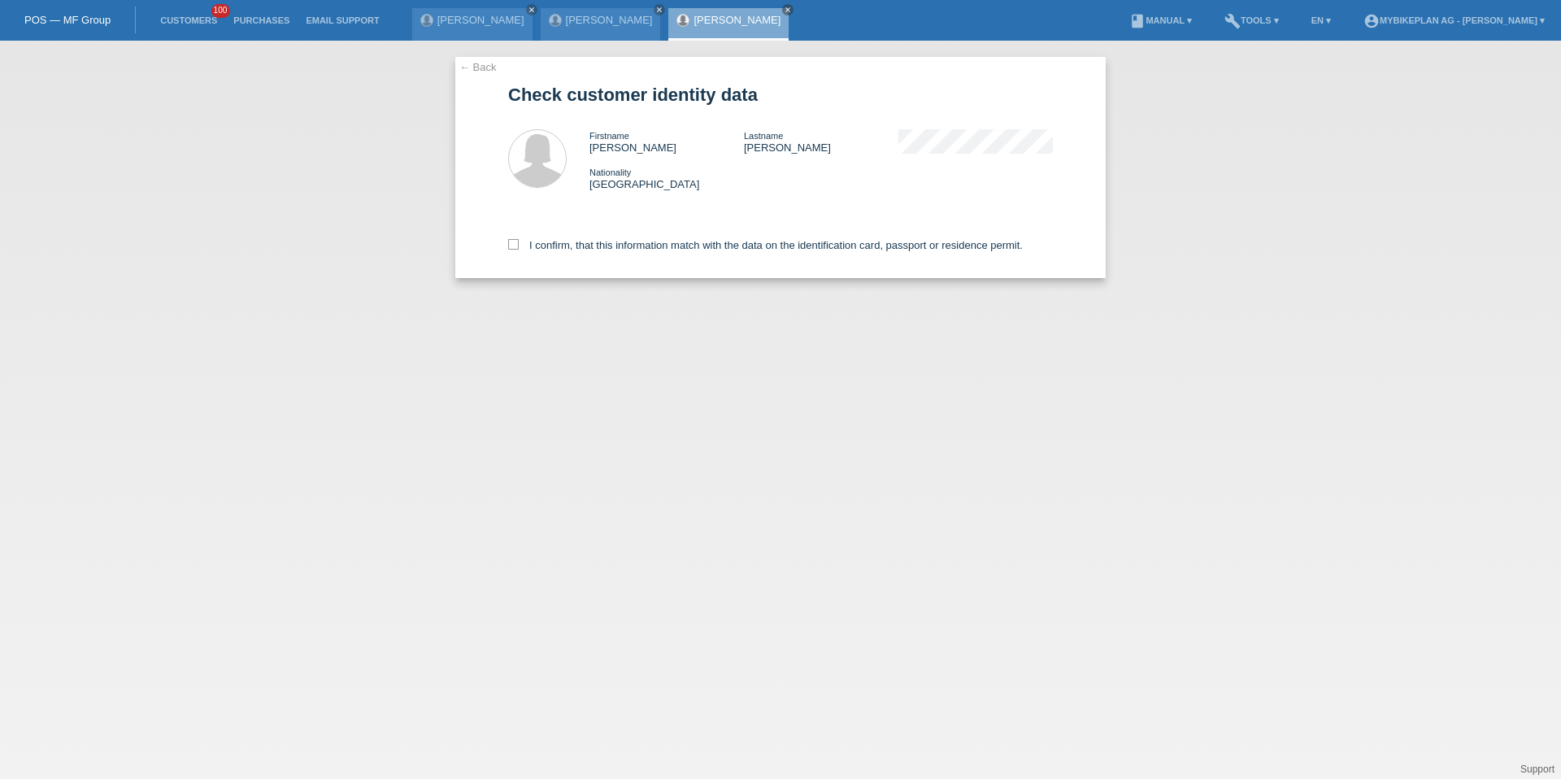
click at [594, 231] on div "I confirm, that this information match with the data on the identification card…" at bounding box center [780, 243] width 545 height 72
click at [594, 237] on div "I confirm, that this information match with the data on the identification card…" at bounding box center [780, 243] width 545 height 72
click at [598, 250] on label "I confirm, that this information match with the data on the identification card…" at bounding box center [765, 245] width 515 height 12
click at [519, 250] on input "I confirm, that this information match with the data on the identification card…" at bounding box center [513, 244] width 11 height 11
checkbox input "true"
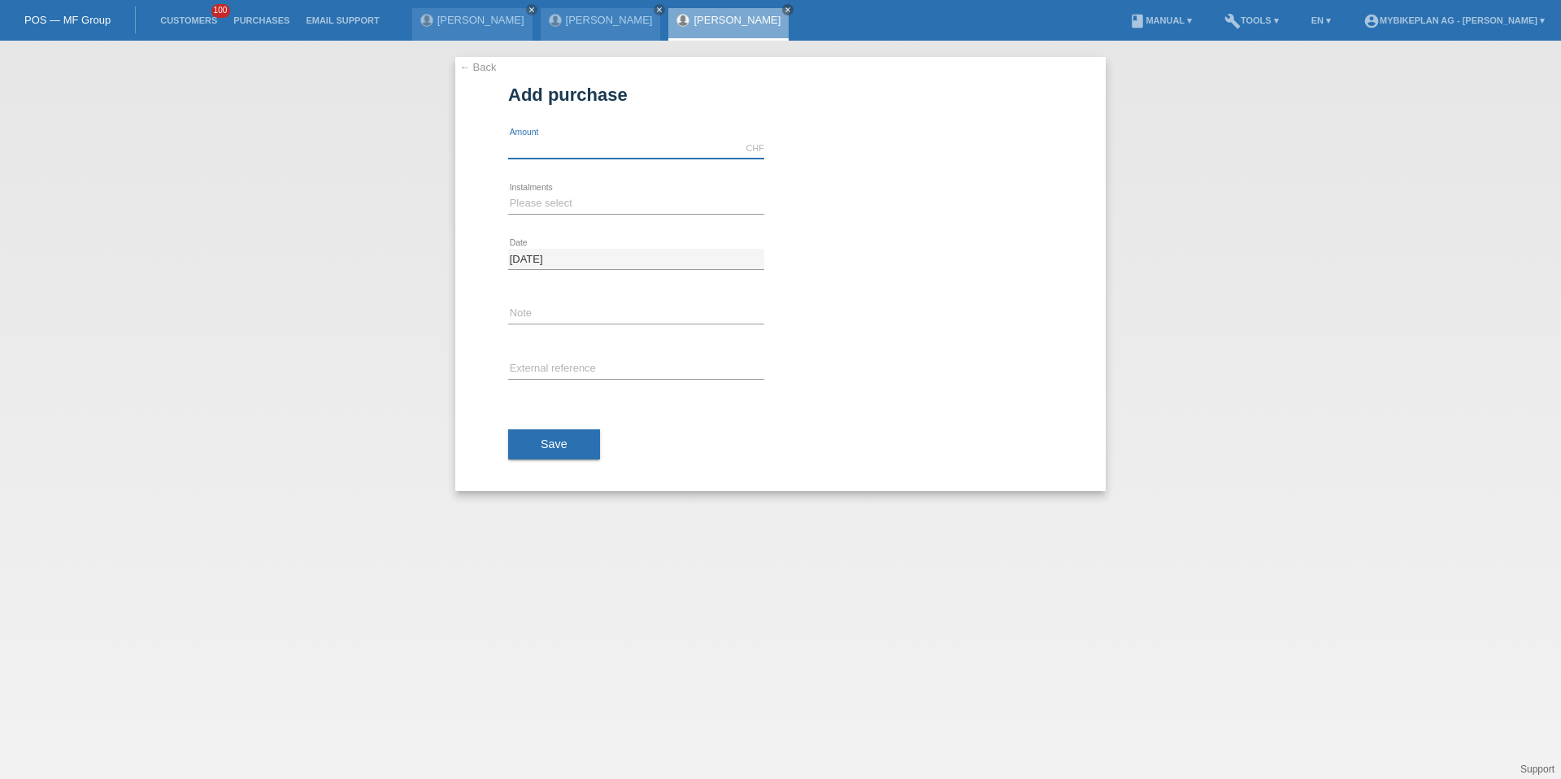
click at [574, 156] on input "text" at bounding box center [636, 148] width 256 height 20
paste input "41895323144"
type input "41895323144"
type input "2999.00"
click at [507, 217] on div "← Back Add purchase Available amount: 2999.00 CHF error Amount error Date" at bounding box center [780, 274] width 650 height 434
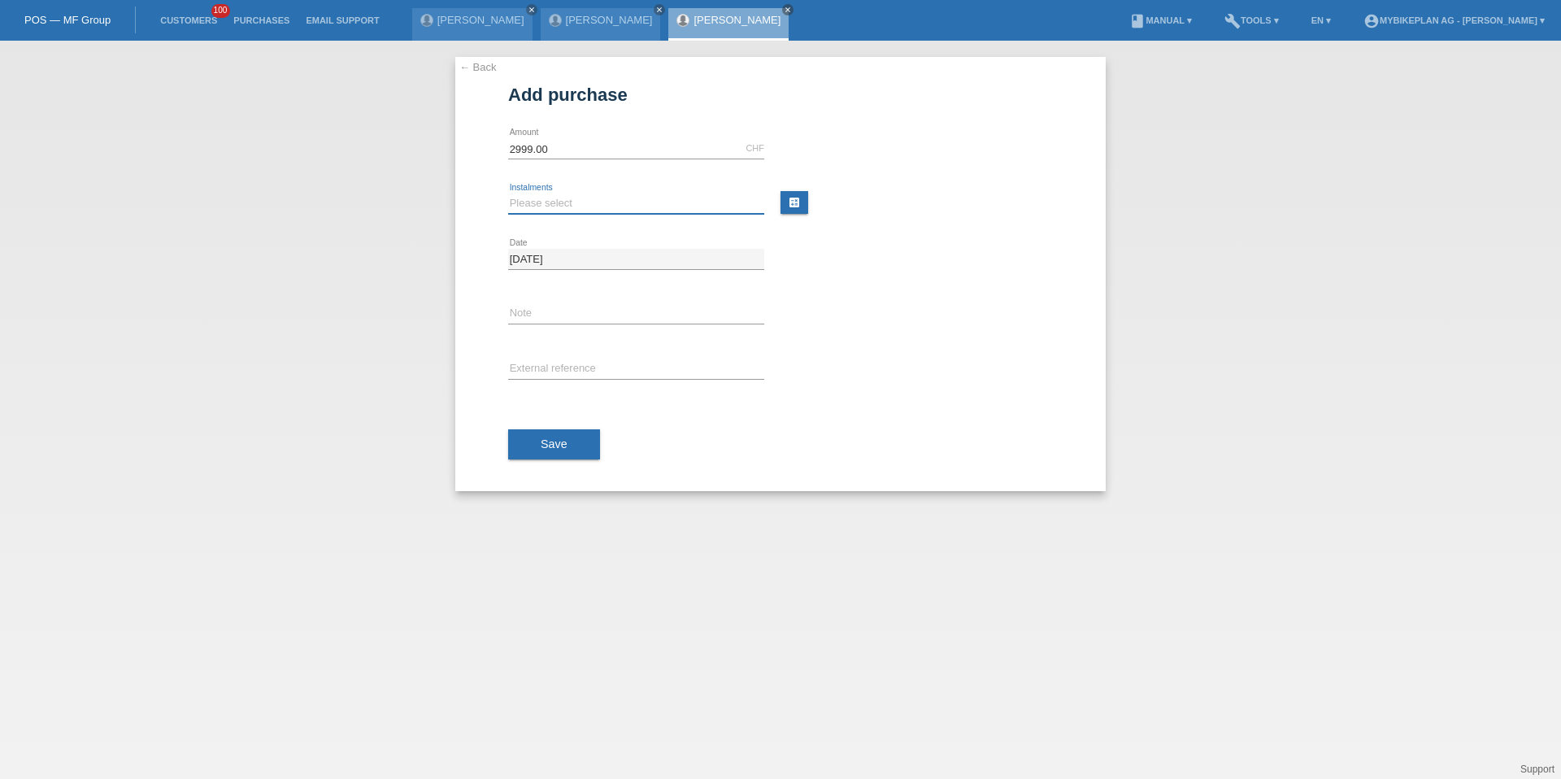
click at [514, 211] on select "Please select 6 instalments 12 instalments 18 instalments 24 instalments 36 ins…" at bounding box center [636, 203] width 256 height 20
select select "488"
click at [561, 370] on input "text" at bounding box center [636, 369] width 256 height 20
paste input "41895323144"
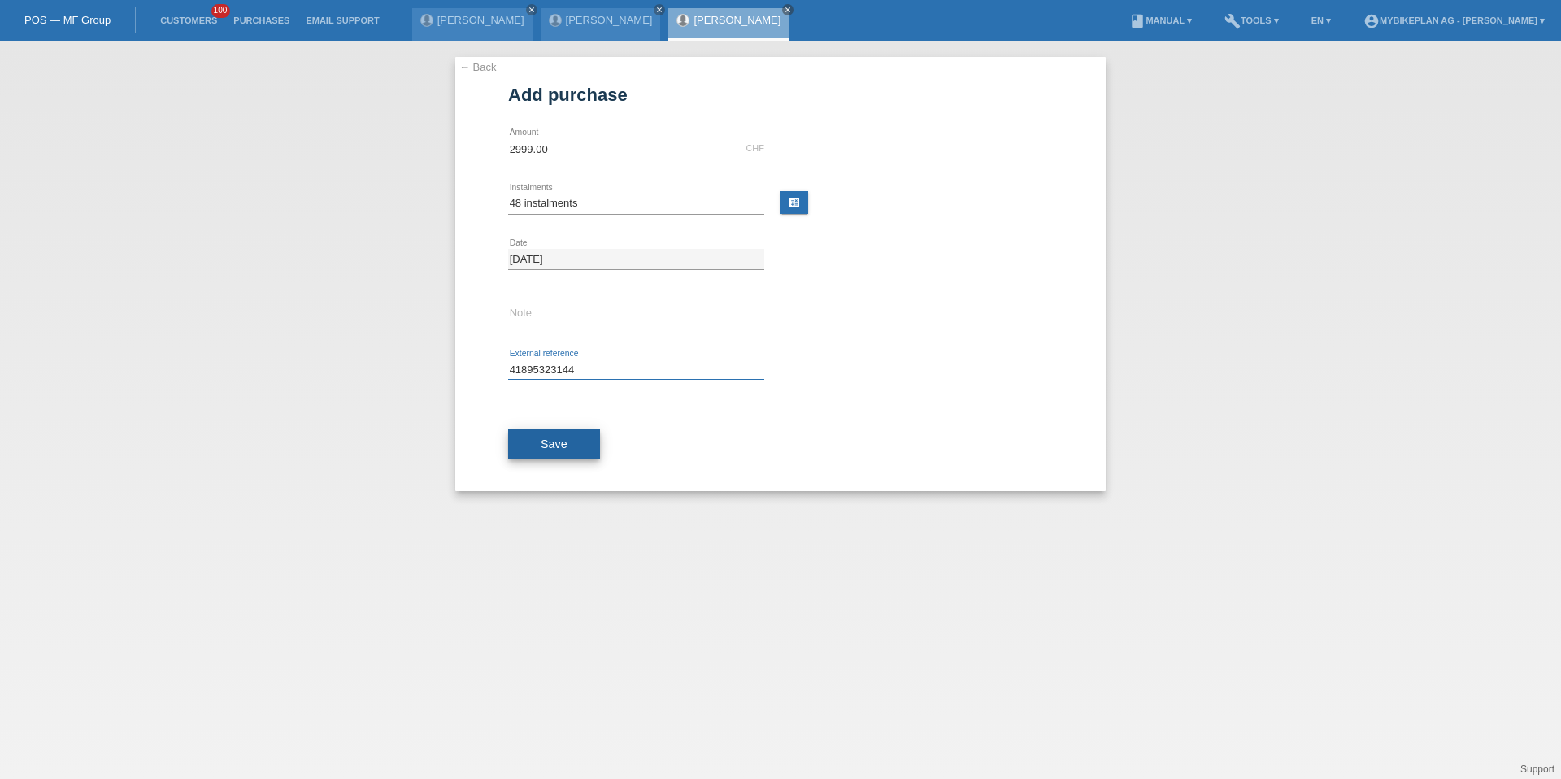
type input "41895323144"
click at [548, 452] on button "Save" at bounding box center [554, 444] width 92 height 31
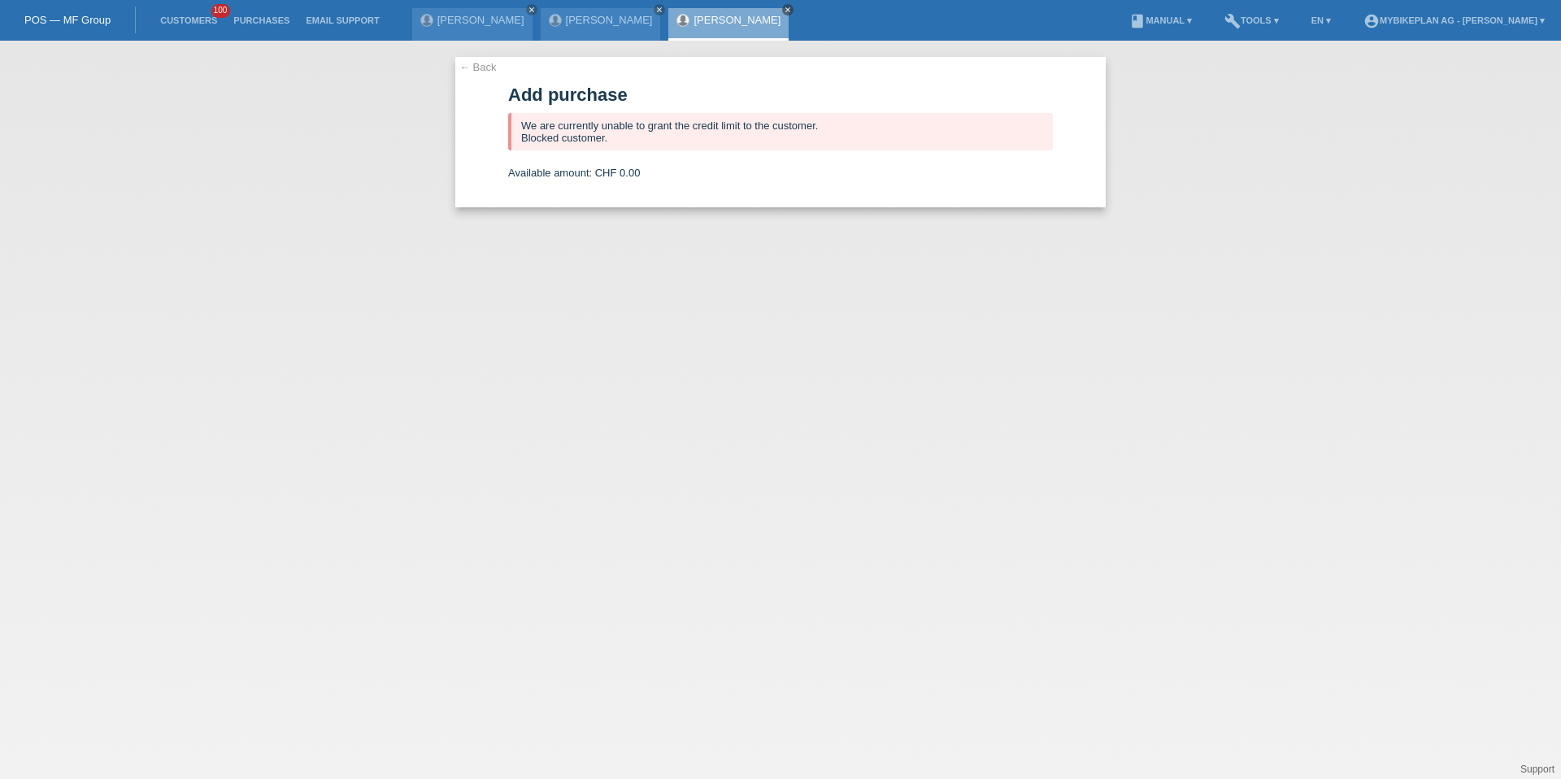
click at [784, 9] on icon "close" at bounding box center [788, 10] width 8 height 8
click at [655, 7] on icon "close" at bounding box center [659, 10] width 8 height 8
click at [533, 7] on icon "close" at bounding box center [532, 10] width 8 height 8
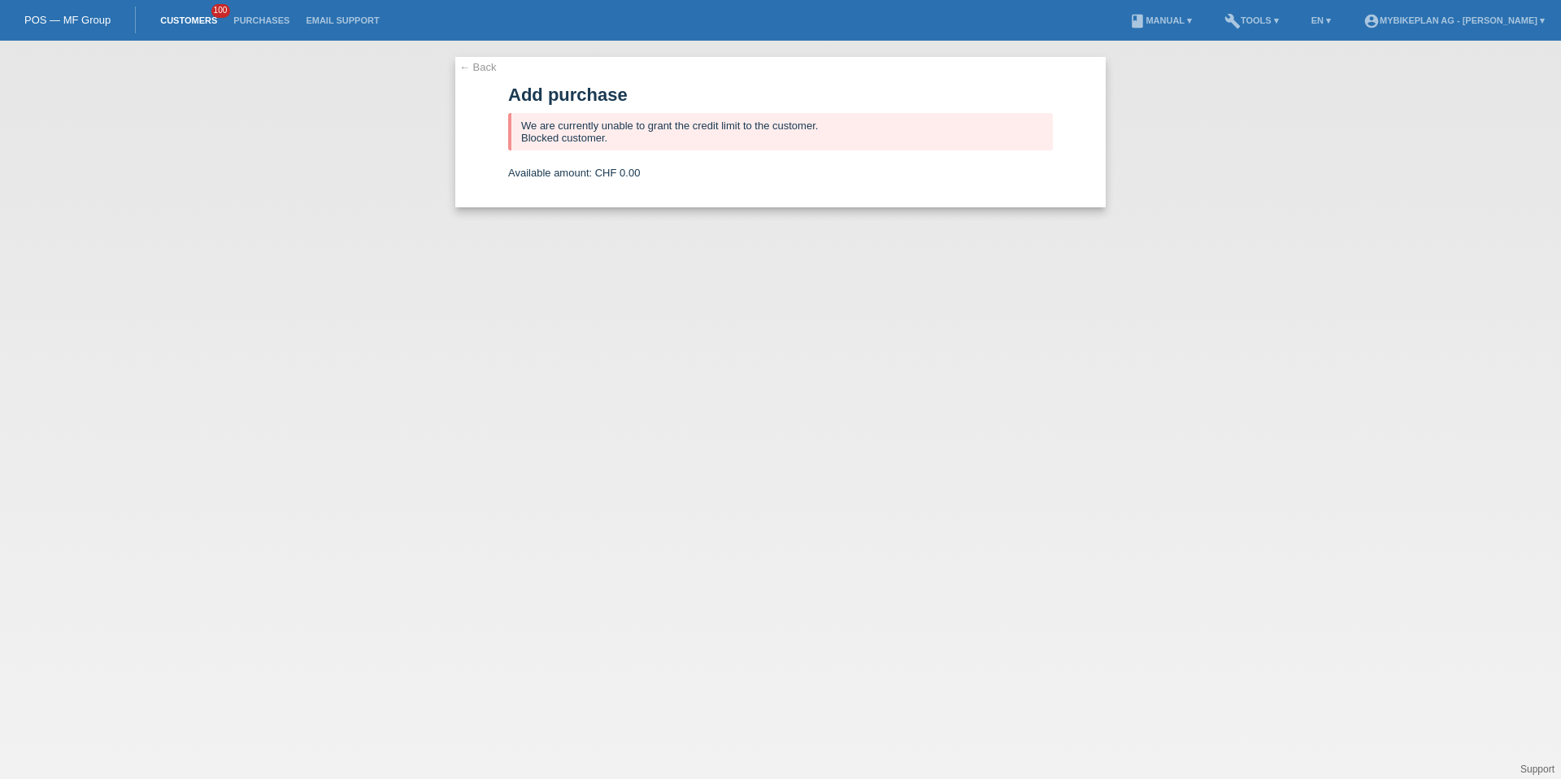
click at [179, 20] on link "Customers" at bounding box center [188, 20] width 73 height 10
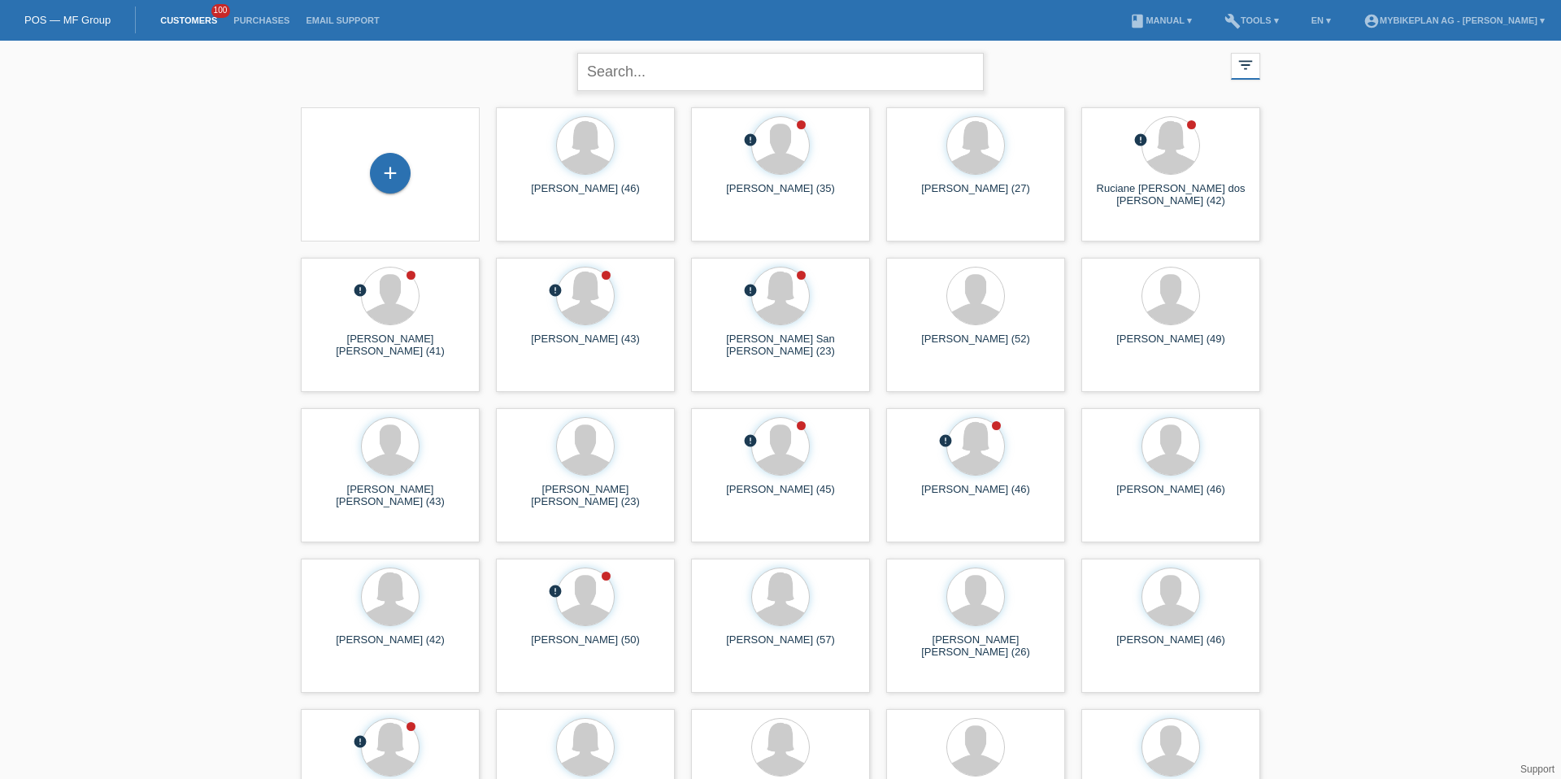
click at [663, 54] on input "text" at bounding box center [780, 72] width 407 height 38
type input "shania"
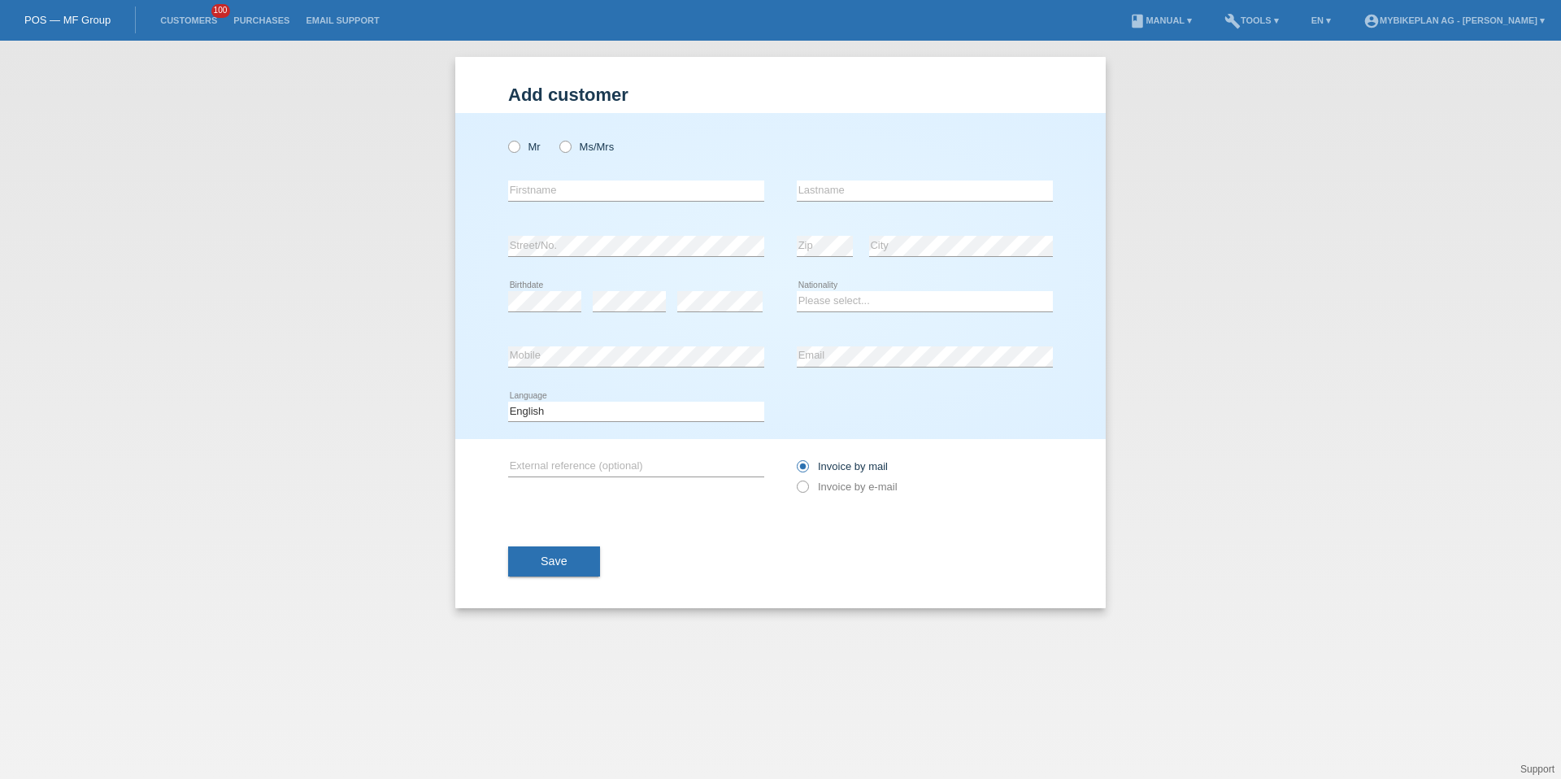
click at [378, 170] on div "Add customer Add customer Add customer Mr Ms/Mrs error" at bounding box center [780, 410] width 1561 height 738
click at [558, 152] on div "Mr Ms/Mrs" at bounding box center [636, 146] width 256 height 33
click at [572, 152] on label "Ms/Mrs" at bounding box center [586, 147] width 54 height 12
click at [570, 151] on input "Ms/Mrs" at bounding box center [564, 146] width 11 height 11
radio input "true"
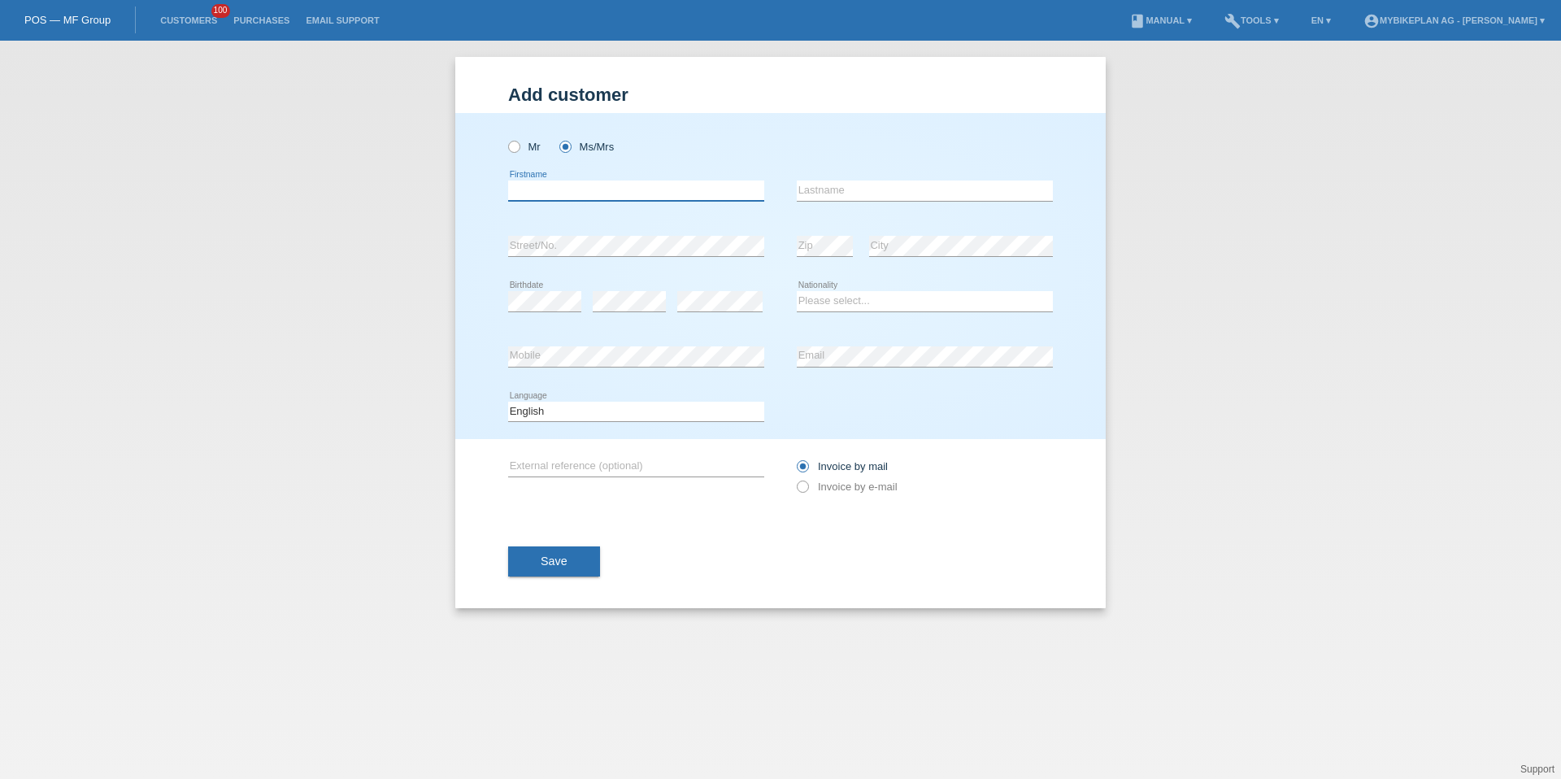
click at [574, 181] on input "text" at bounding box center [636, 190] width 256 height 20
type input "Shania"
type input "[PERSON_NAME]"
select select "CH"
click at [582, 424] on div "Deutsch Français Italiano English error Language" at bounding box center [636, 412] width 256 height 55
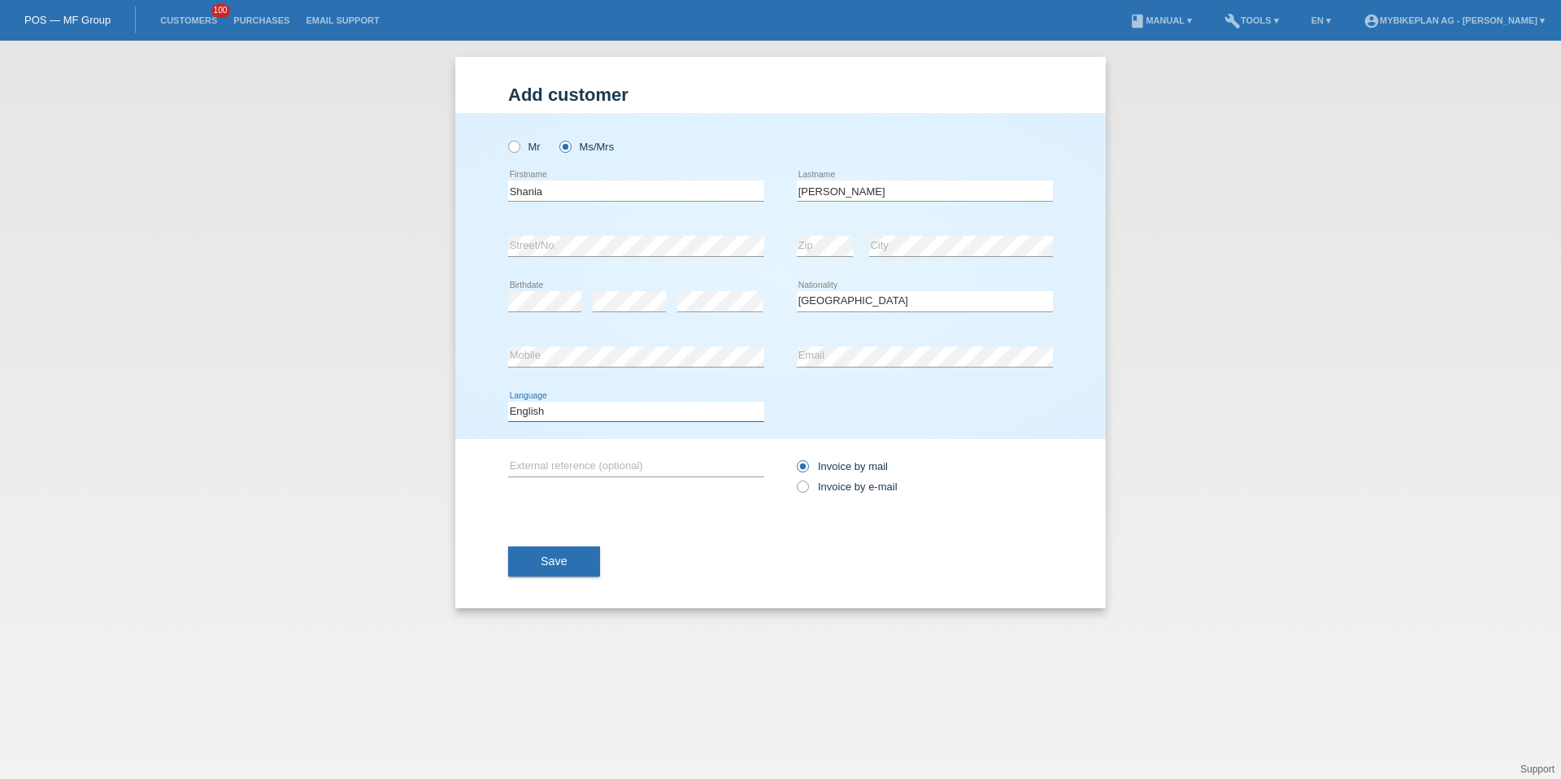
click at [582, 419] on select "Deutsch Français Italiano English" at bounding box center [636, 412] width 256 height 20
select select "de"
click at [835, 488] on label "Invoice by e-mail" at bounding box center [847, 486] width 101 height 12
click at [807, 488] on input "Invoice by e-mail" at bounding box center [802, 490] width 11 height 20
radio input "true"
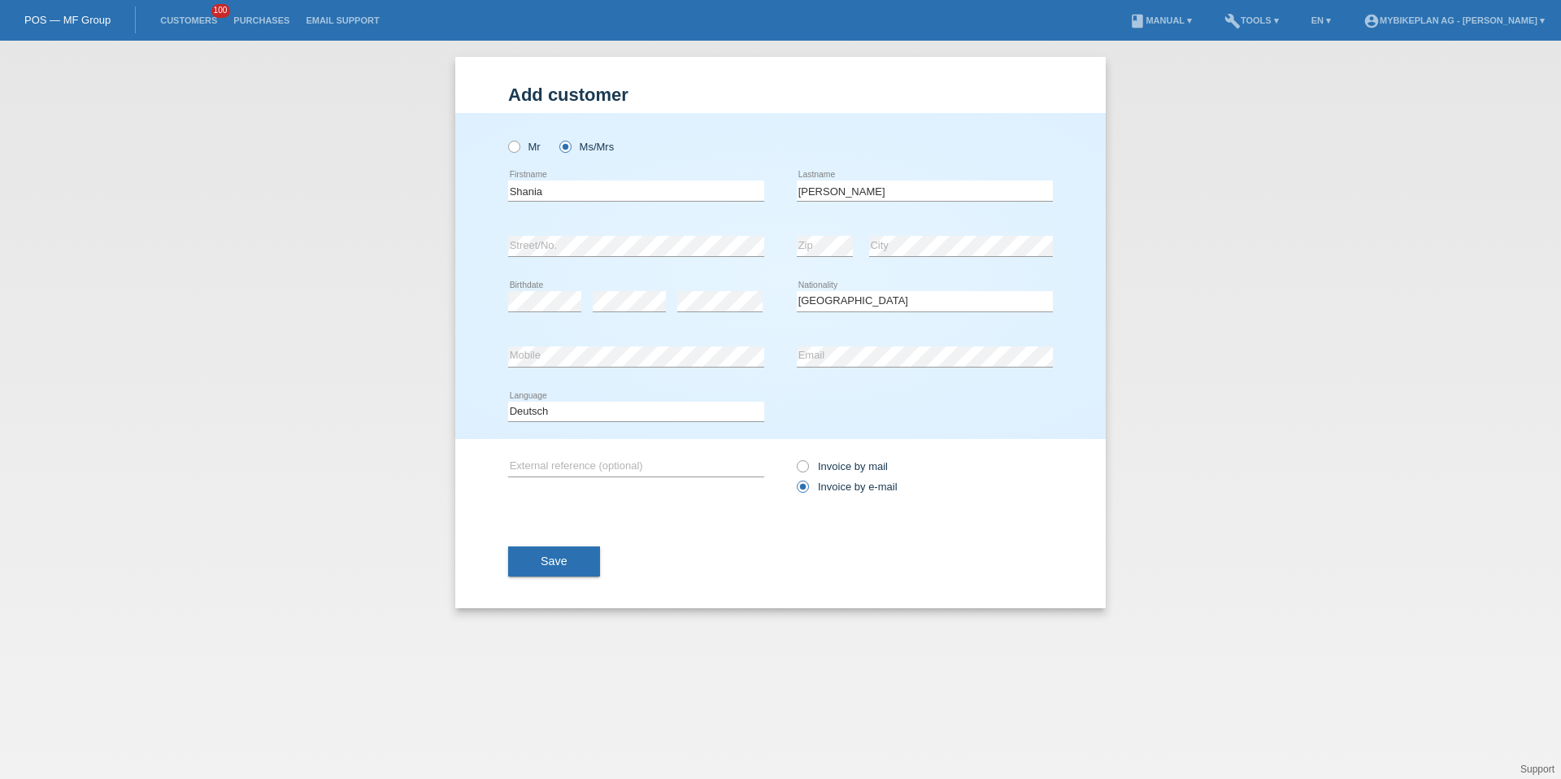
click at [606, 547] on div "Save" at bounding box center [780, 562] width 545 height 94
click at [576, 564] on button "Save" at bounding box center [554, 561] width 92 height 31
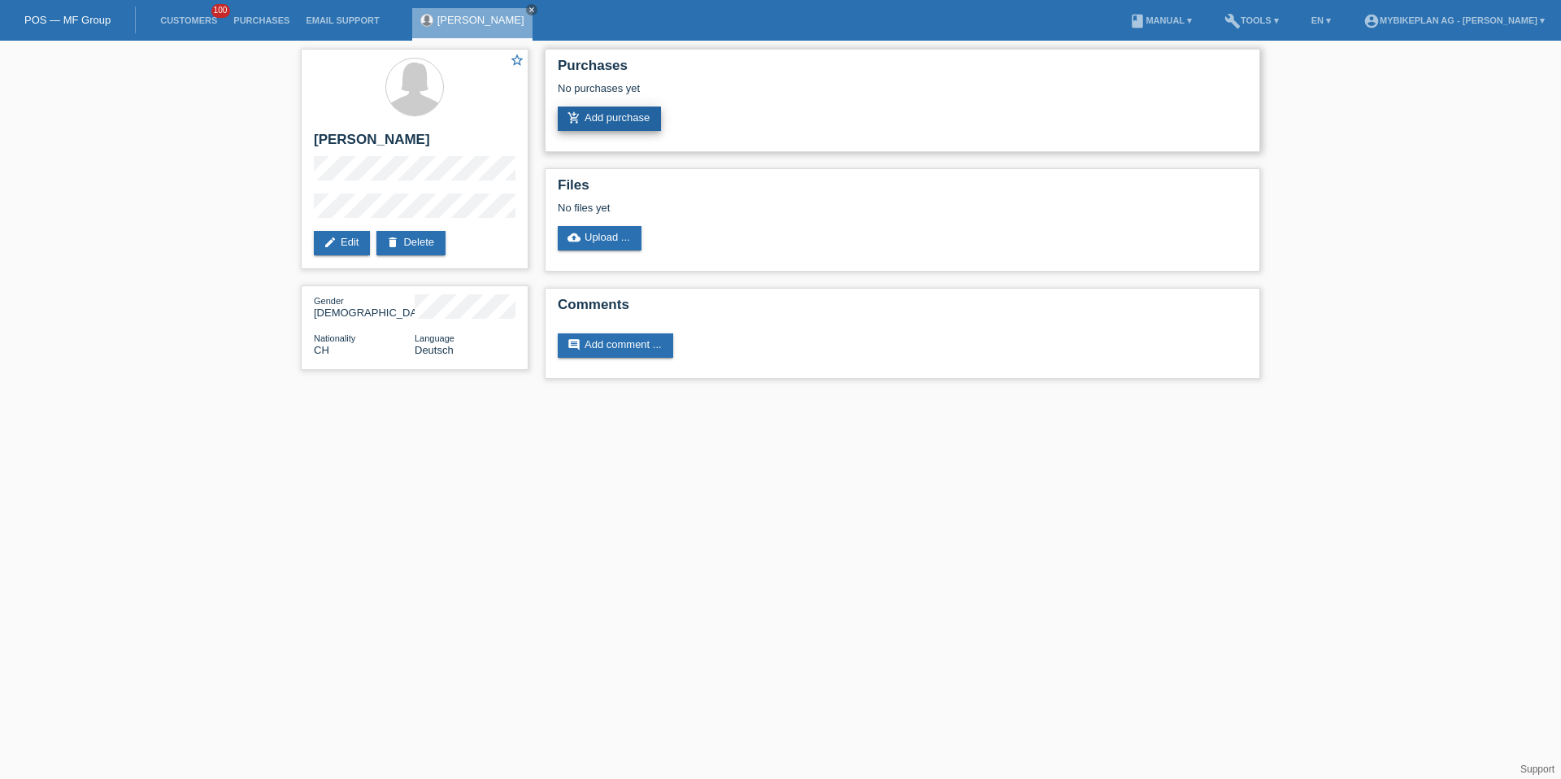
click at [642, 129] on link "add_shopping_cart Add purchase" at bounding box center [609, 119] width 103 height 24
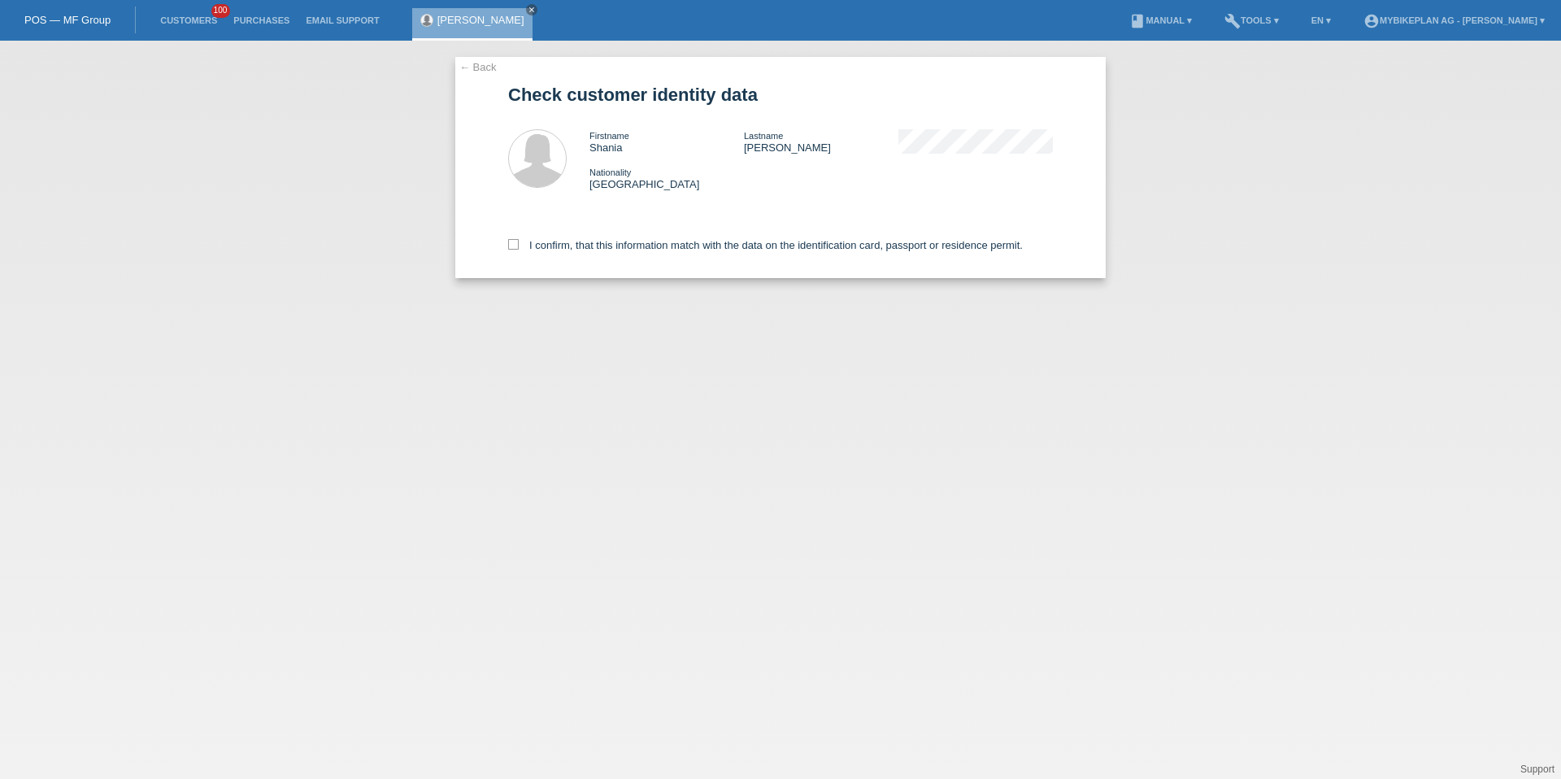
click at [646, 232] on div "I confirm, that this information match with the data on the identification card…" at bounding box center [780, 243] width 545 height 72
click at [650, 241] on label "I confirm, that this information match with the data on the identification card…" at bounding box center [765, 245] width 515 height 12
click at [519, 241] on input "I confirm, that this information match with the data on the identification card…" at bounding box center [513, 244] width 11 height 11
checkbox input "true"
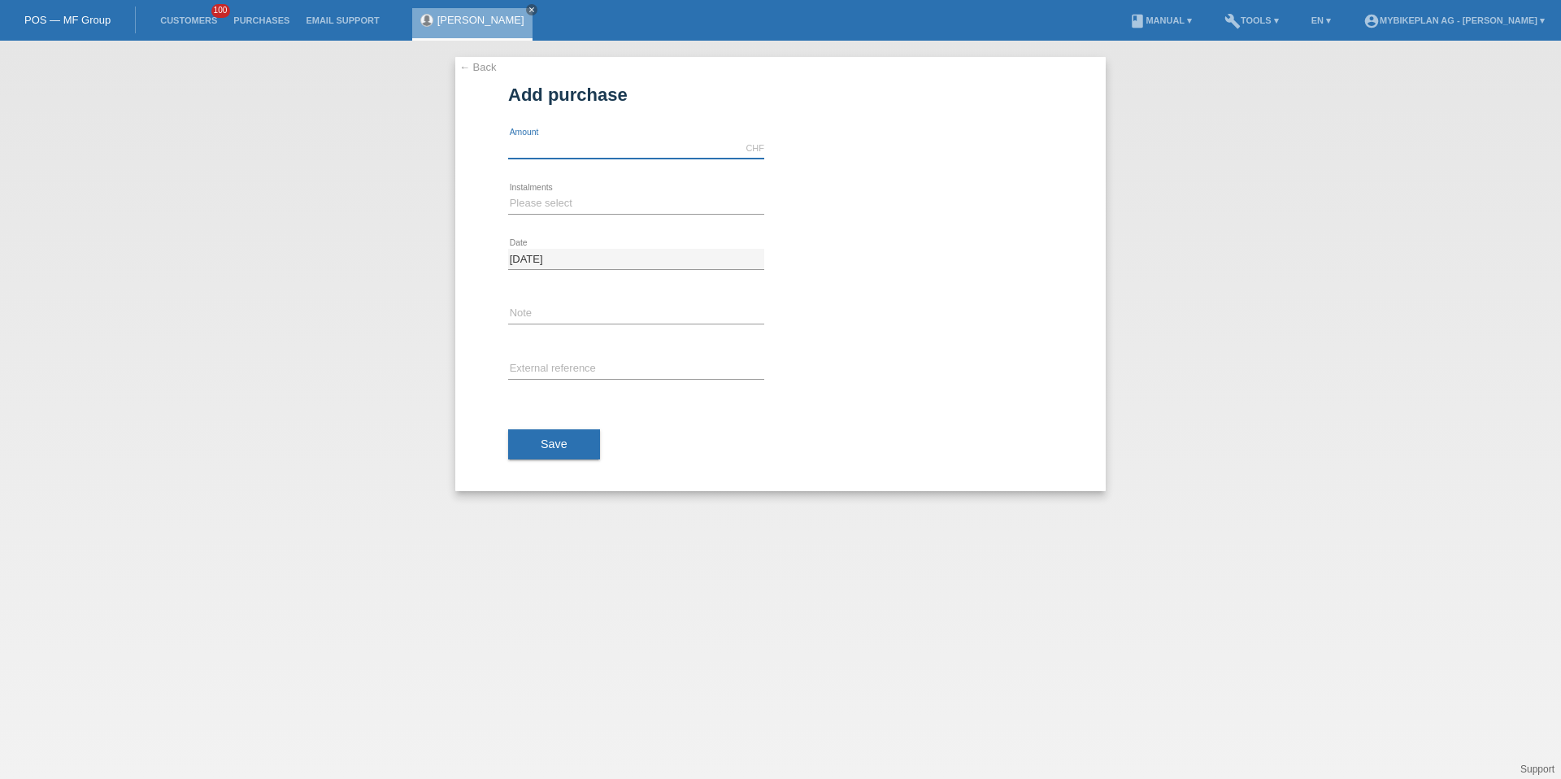
click at [591, 141] on input "text" at bounding box center [636, 148] width 256 height 20
type input "3899.00"
click at [558, 214] on icon at bounding box center [636, 214] width 256 height 1
click at [558, 207] on select "Please select 6 instalments 12 instalments 18 instalments 24 instalments 36 ins…" at bounding box center [636, 203] width 256 height 20
select select "487"
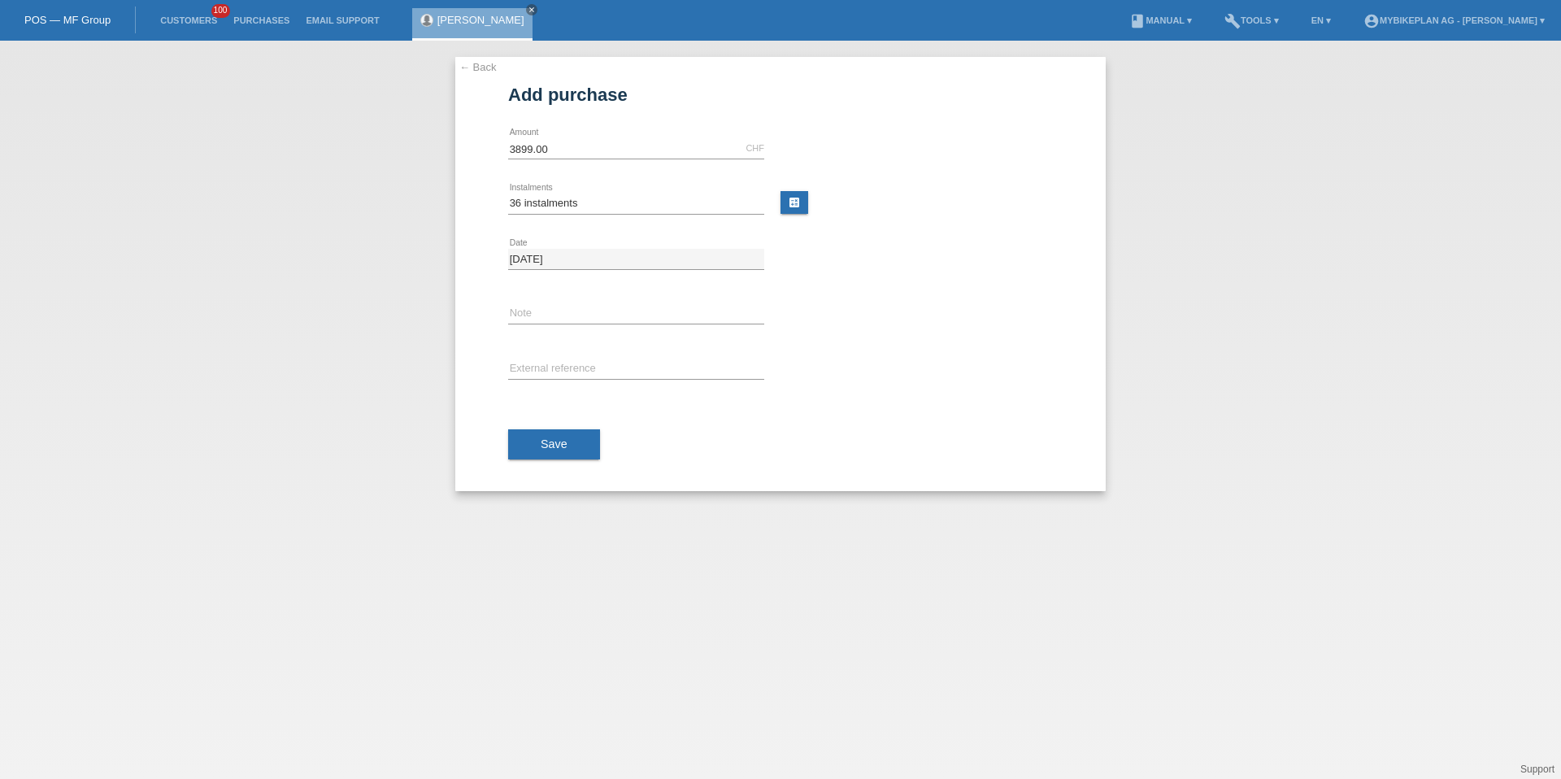
click at [554, 343] on div "error External reference" at bounding box center [636, 369] width 256 height 55
click at [554, 368] on input "text" at bounding box center [636, 369] width 256 height 20
paste input "41902551638"
type input "41902551638"
click at [529, 452] on button "Save" at bounding box center [554, 444] width 92 height 31
